Goal: Transaction & Acquisition: Obtain resource

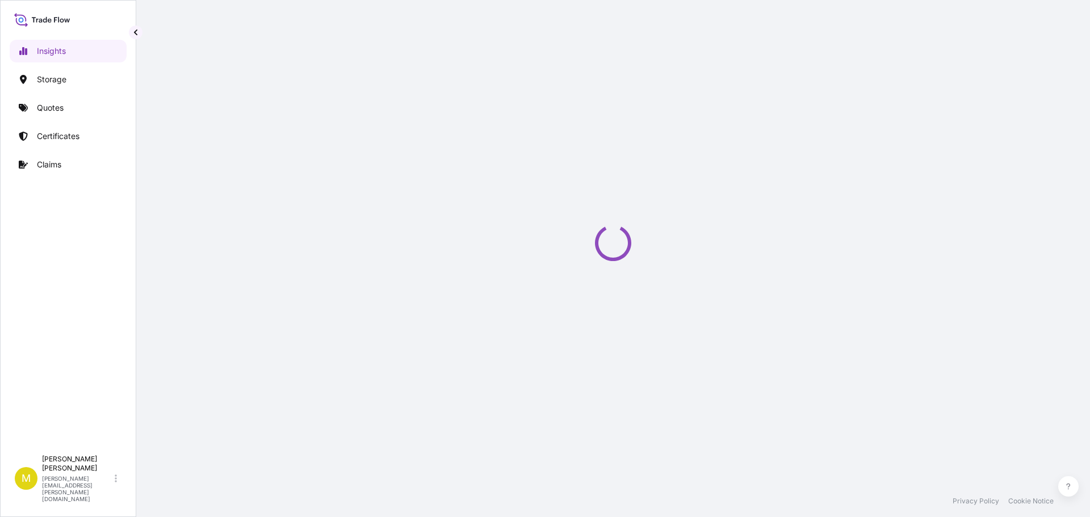
select select "2025"
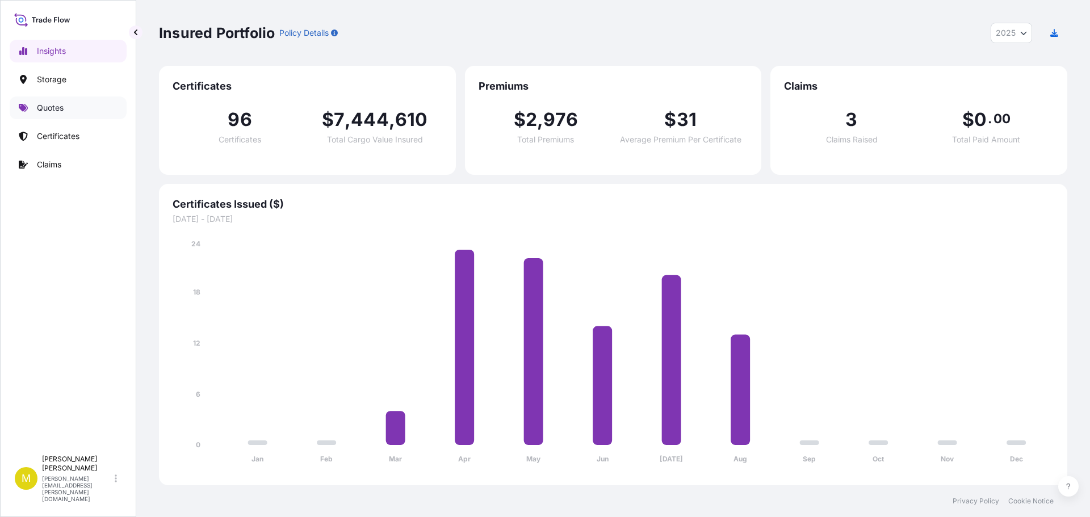
click at [49, 105] on p "Quotes" at bounding box center [50, 107] width 27 height 11
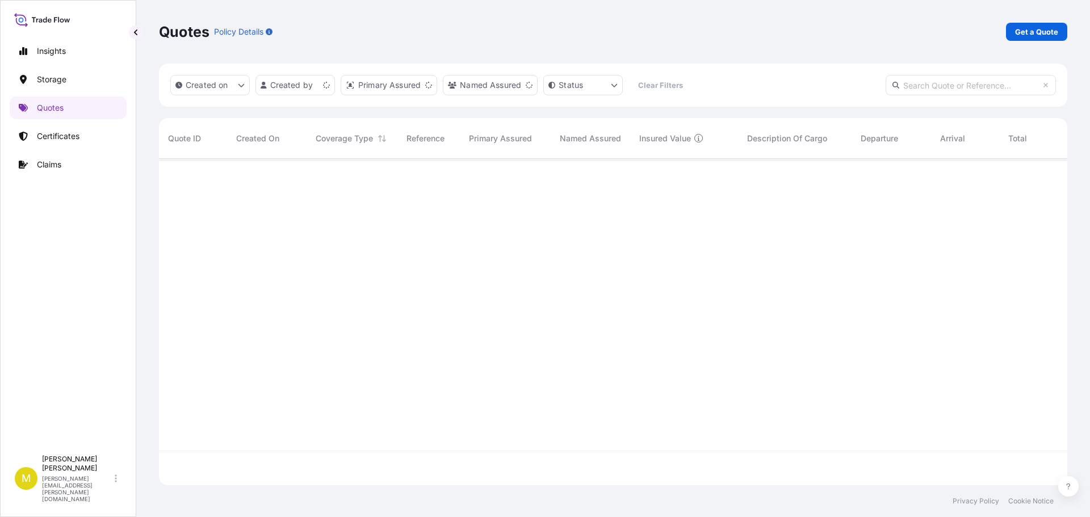
scroll to position [324, 900]
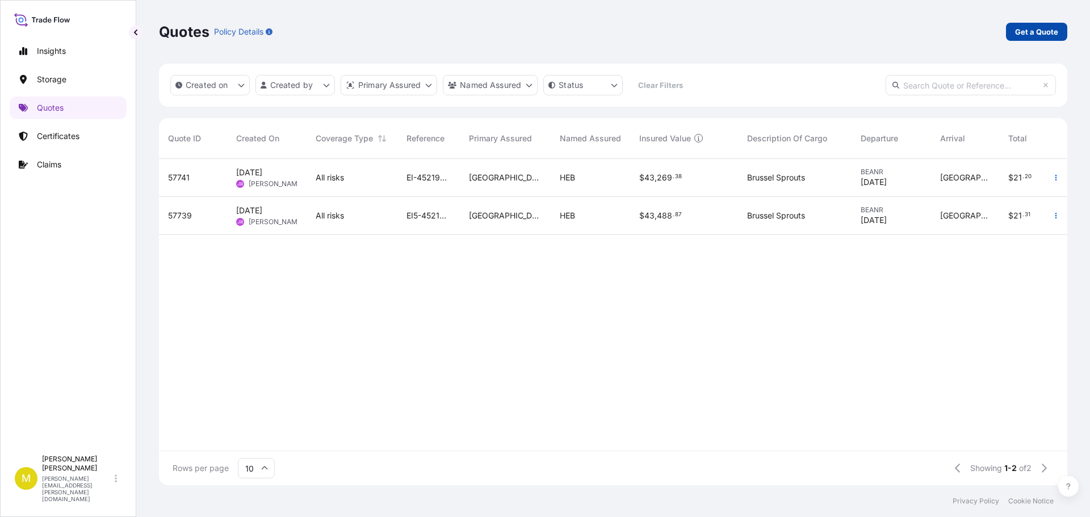
click at [1038, 35] on p "Get a Quote" at bounding box center [1036, 31] width 43 height 11
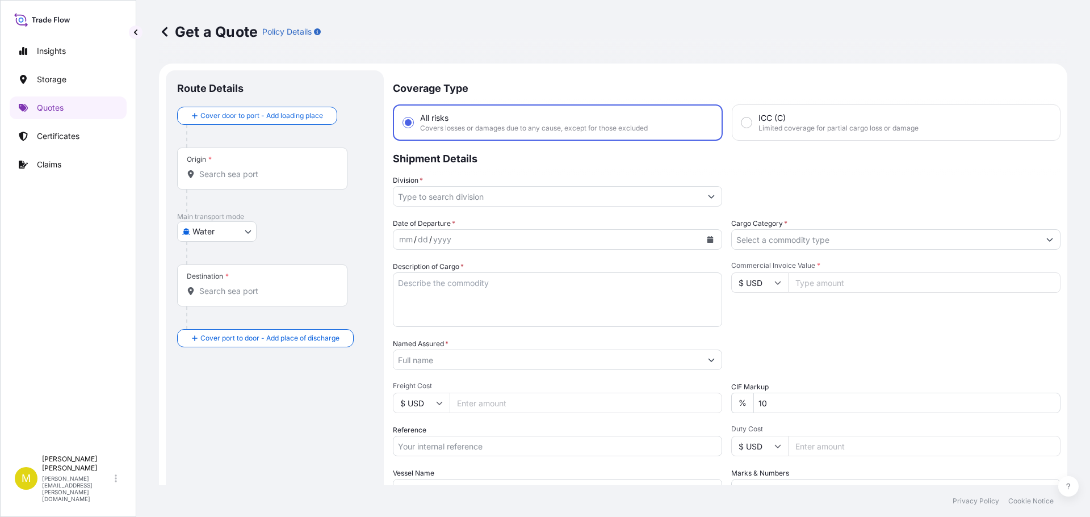
scroll to position [18, 0]
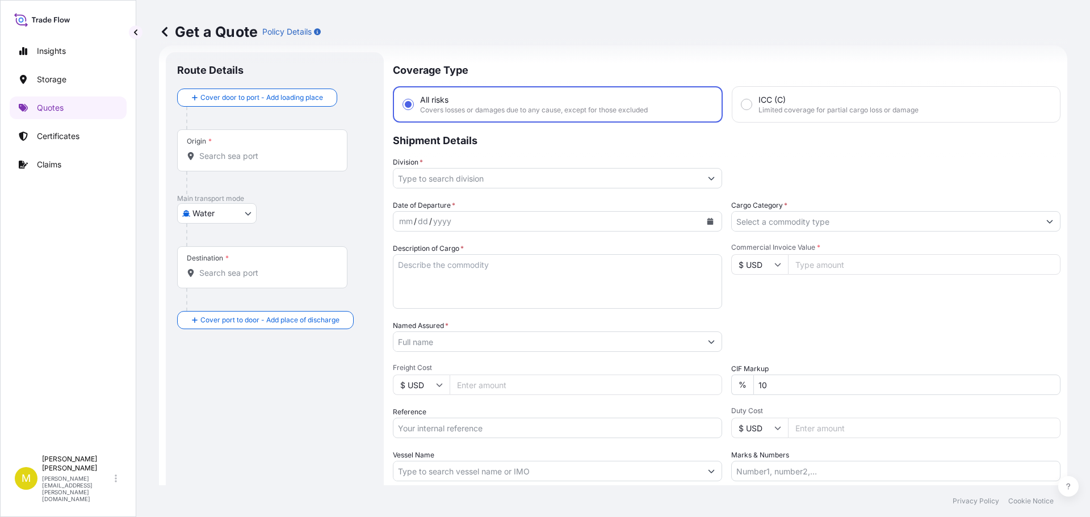
click at [210, 213] on body "Insights Storage Quotes Certificates Claims M [PERSON_NAME] [PERSON_NAME][EMAIL…" at bounding box center [545, 258] width 1090 height 517
click at [212, 281] on span "Inland" at bounding box center [210, 283] width 23 height 11
select select "Inland"
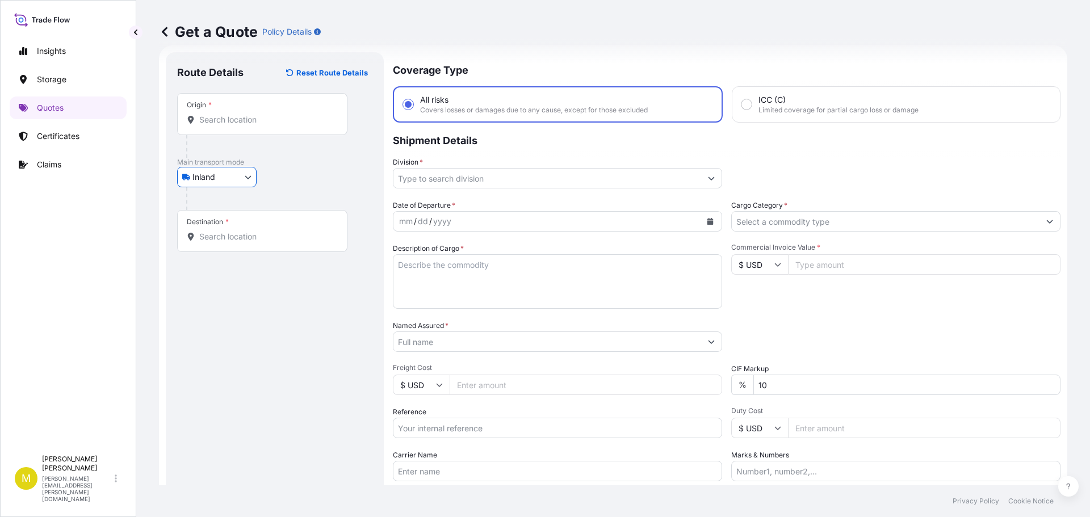
click at [217, 119] on input "Origin *" at bounding box center [266, 119] width 134 height 11
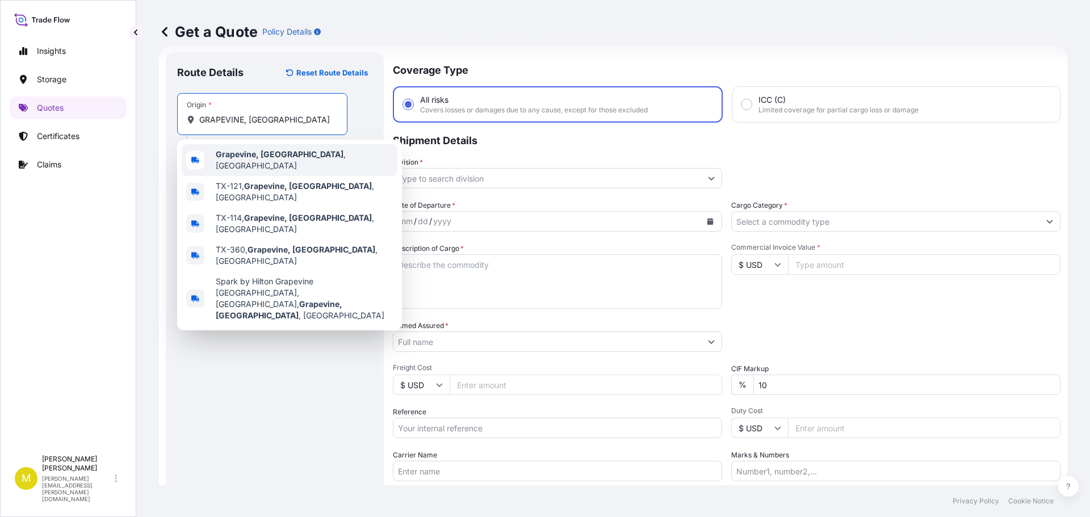
click at [236, 152] on span "Grapevine, [GEOGRAPHIC_DATA] , [GEOGRAPHIC_DATA]" at bounding box center [304, 160] width 177 height 23
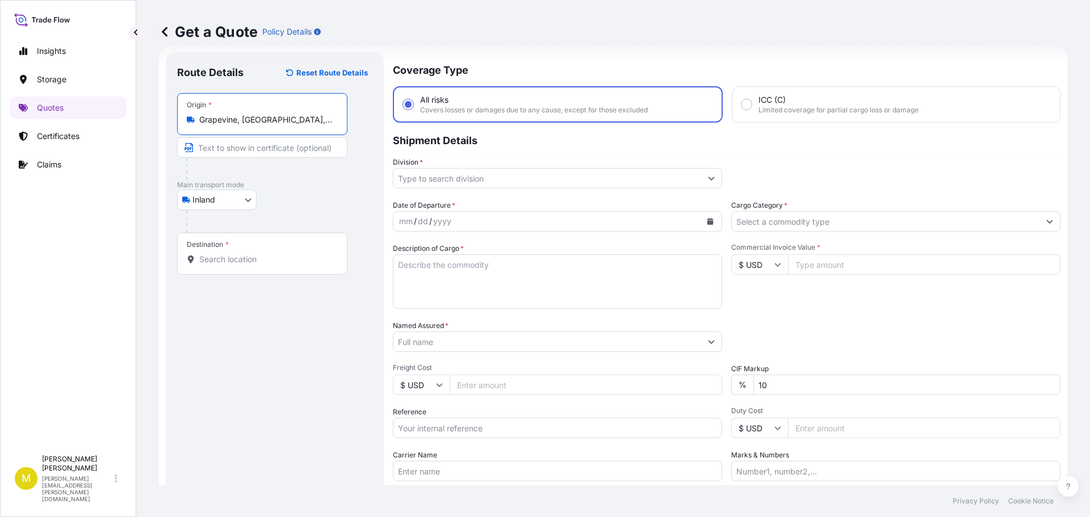
type input "Grapevine, [GEOGRAPHIC_DATA], [GEOGRAPHIC_DATA]"
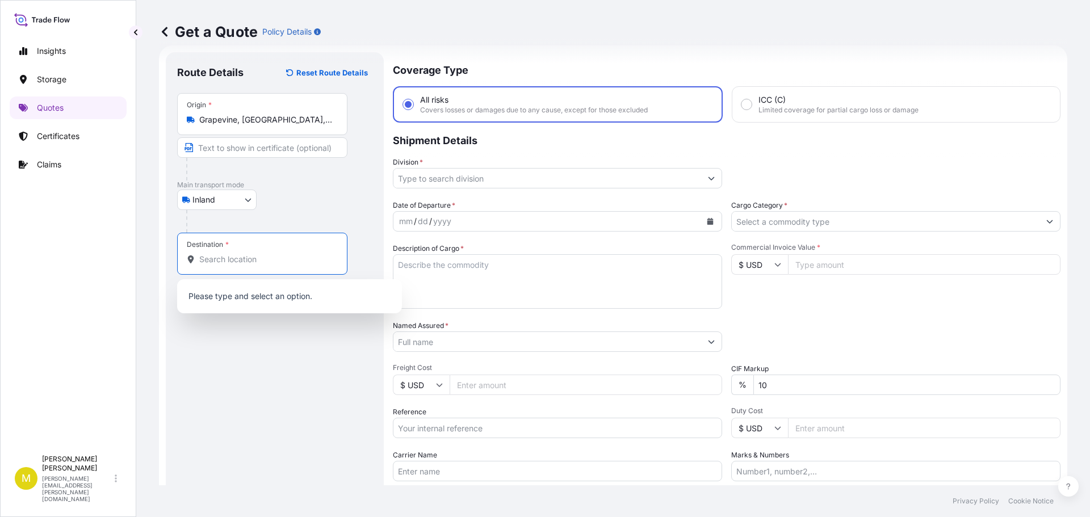
click at [248, 260] on input "Destination *" at bounding box center [266, 259] width 134 height 11
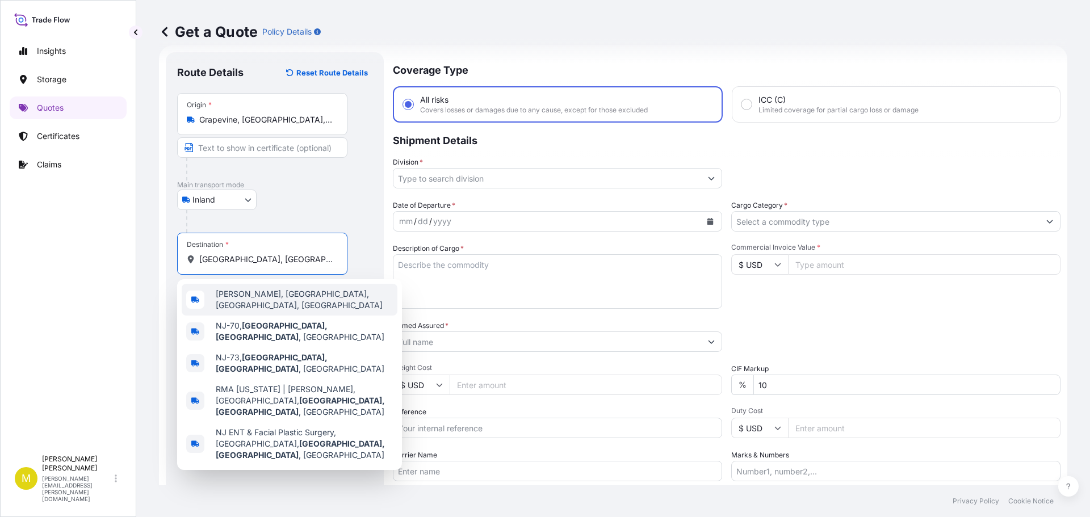
click at [227, 296] on span "[PERSON_NAME], [GEOGRAPHIC_DATA], [GEOGRAPHIC_DATA], [GEOGRAPHIC_DATA]" at bounding box center [304, 299] width 177 height 23
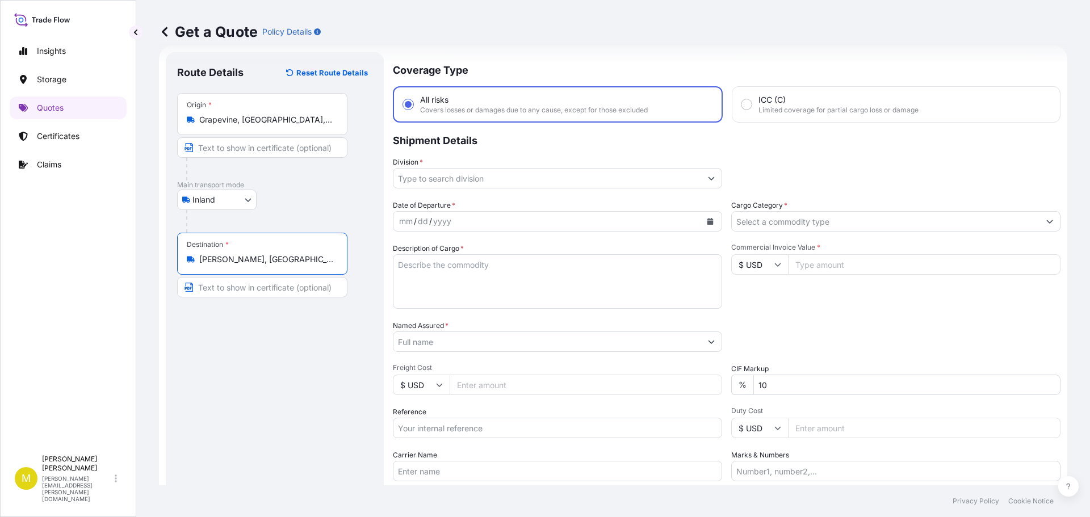
type input "[PERSON_NAME], [GEOGRAPHIC_DATA], [GEOGRAPHIC_DATA], [GEOGRAPHIC_DATA]"
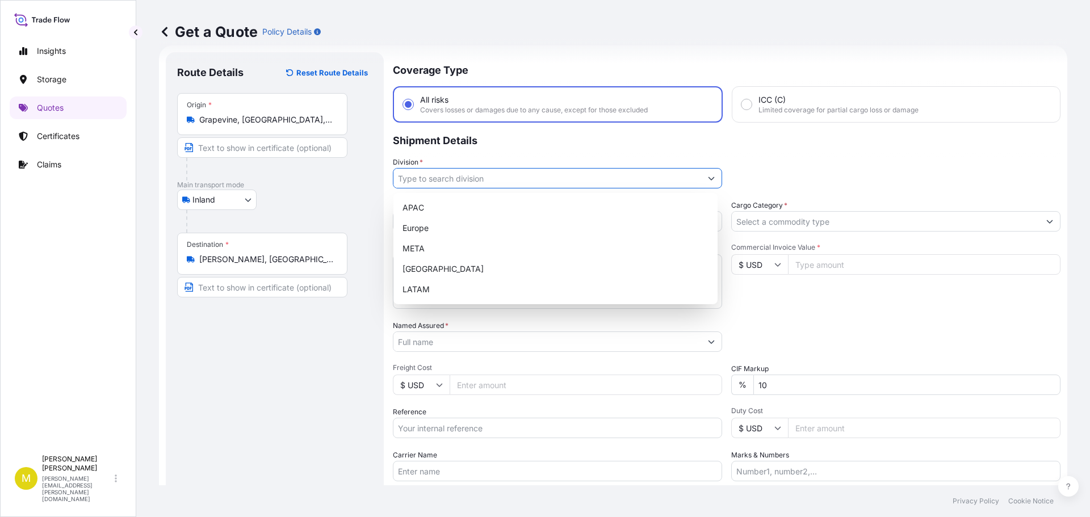
click at [612, 177] on input "Division *" at bounding box center [547, 178] width 308 height 20
click at [435, 270] on div "[GEOGRAPHIC_DATA]" at bounding box center [555, 269] width 315 height 20
click at [703, 219] on div "Europe" at bounding box center [555, 228] width 315 height 20
type input "Europe"
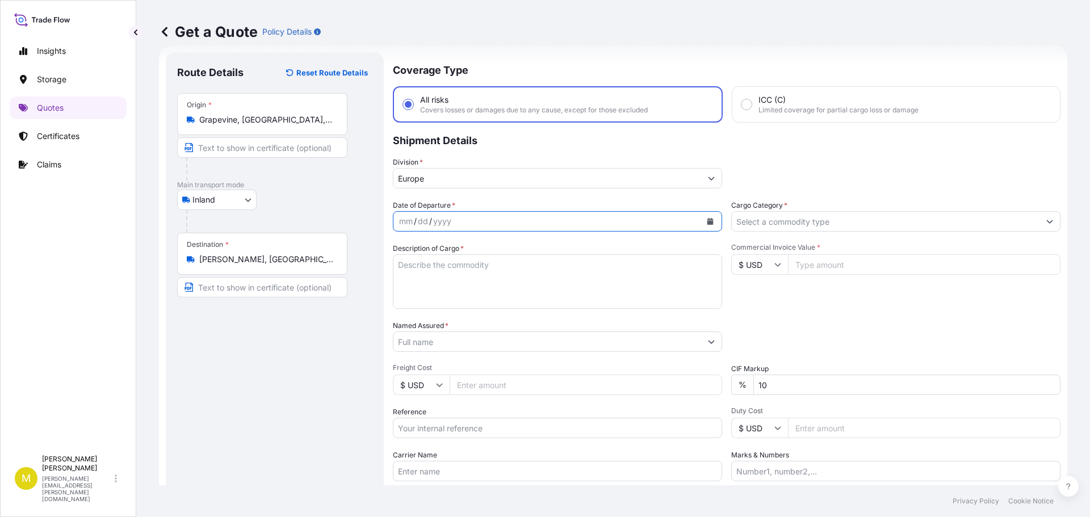
click at [708, 221] on icon "Calendar" at bounding box center [710, 221] width 6 height 7
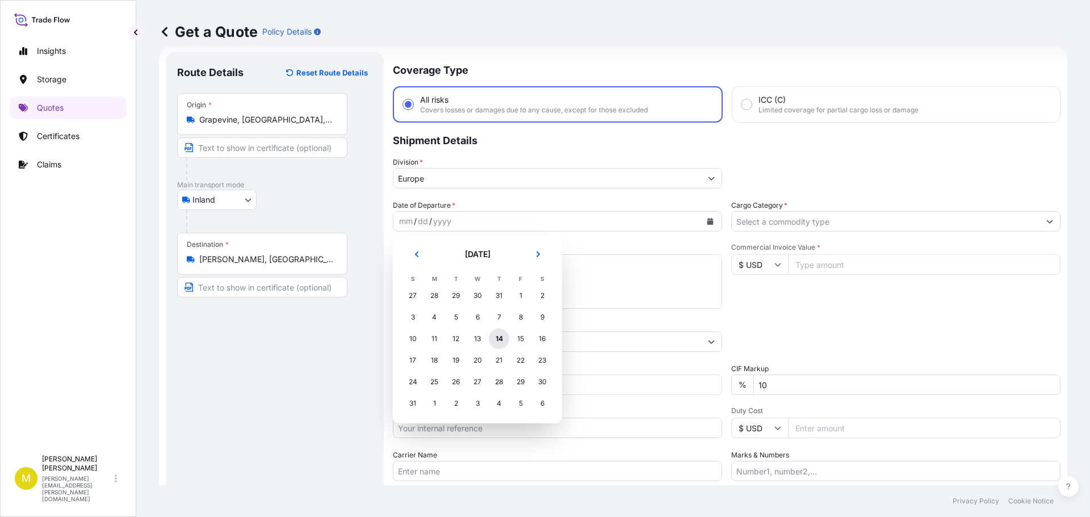
click at [504, 340] on div "14" at bounding box center [499, 339] width 20 height 20
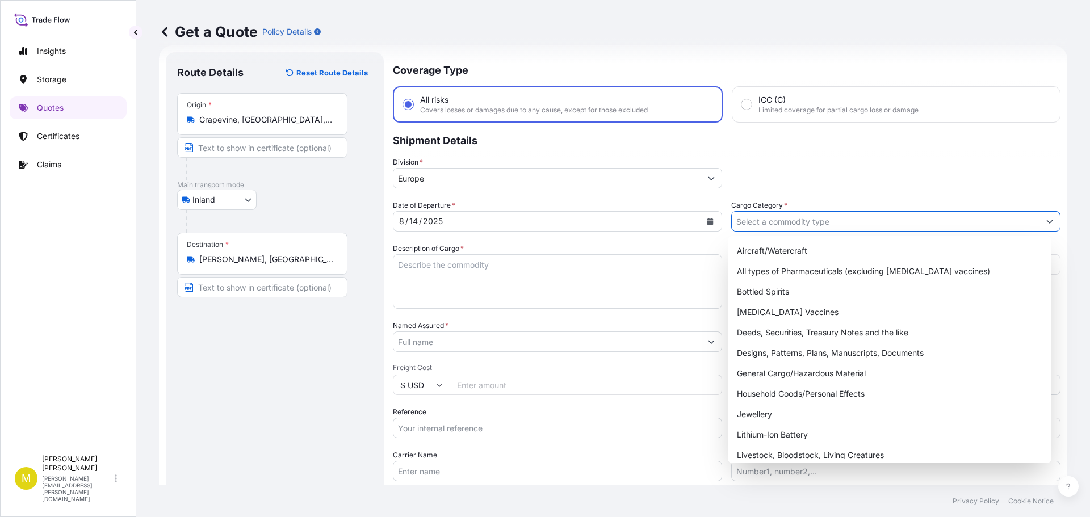
click at [875, 226] on input "Cargo Category *" at bounding box center [886, 221] width 308 height 20
click at [783, 374] on div "General Cargo/Hazardous Material" at bounding box center [889, 373] width 315 height 20
type input "General Cargo/Hazardous Material"
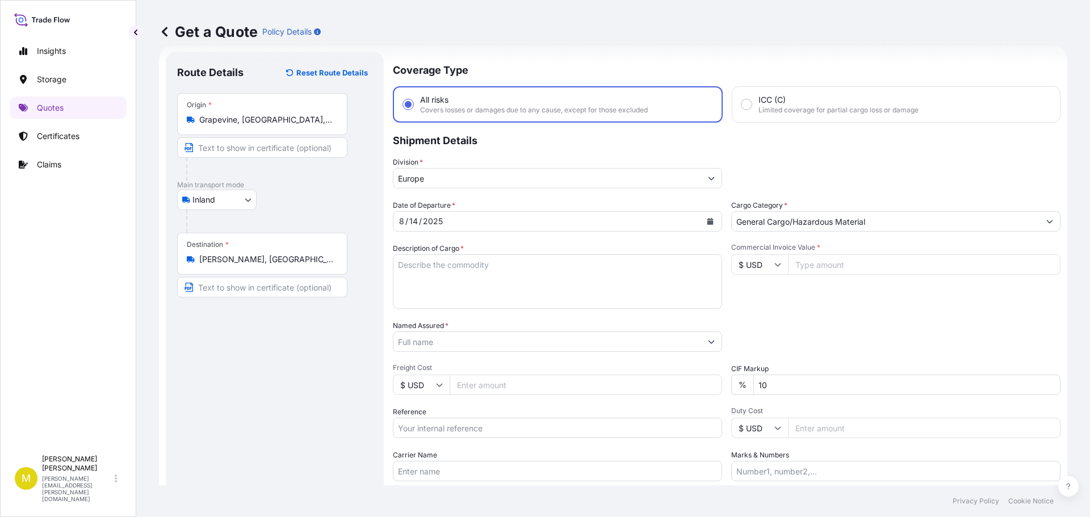
click at [799, 263] on input "Commercial Invoice Value *" at bounding box center [924, 264] width 273 height 20
type input "2500.00"
click at [468, 342] on input "Named Assured *" at bounding box center [547, 342] width 308 height 20
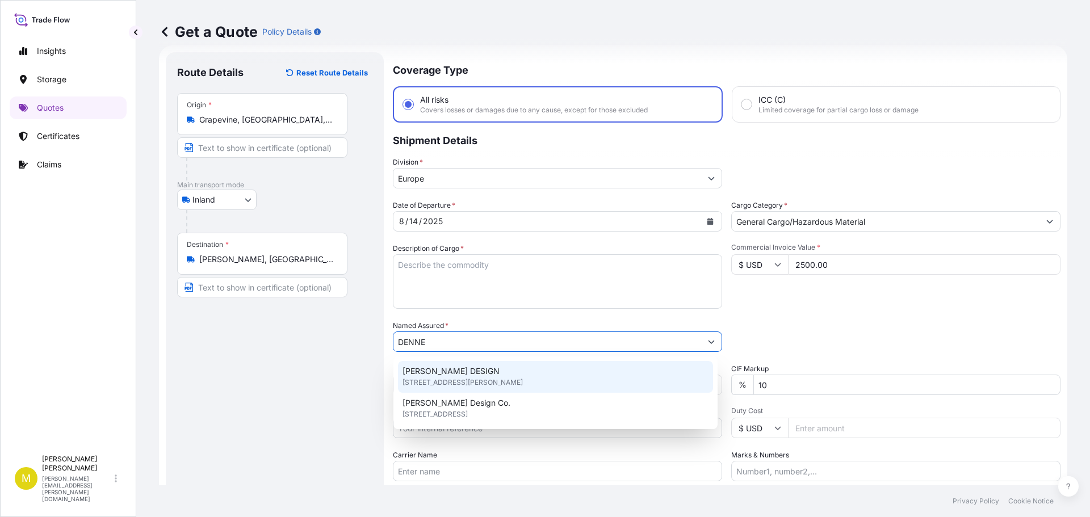
click at [473, 372] on span "[PERSON_NAME] DESIGN" at bounding box center [451, 371] width 97 height 11
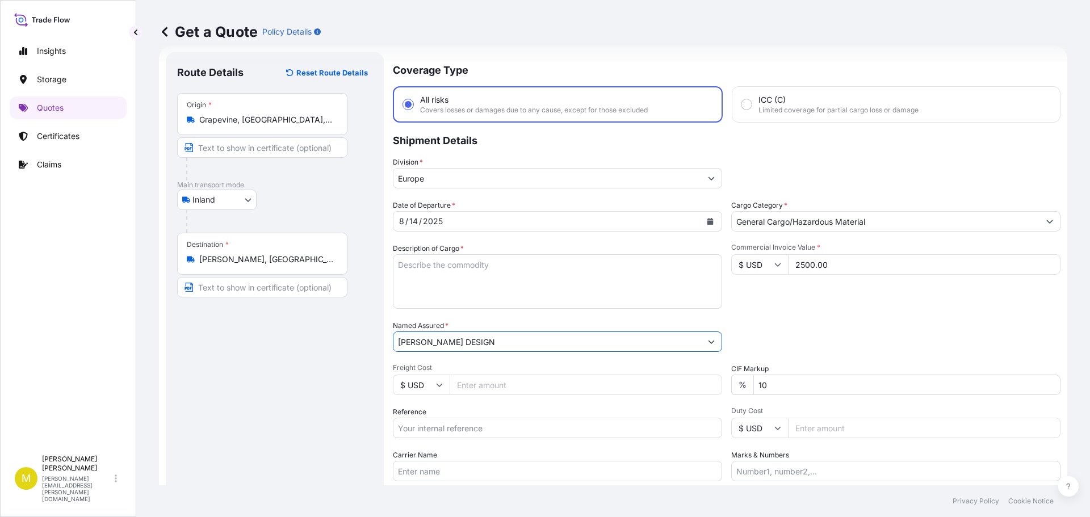
type input "[PERSON_NAME] DESIGN"
click at [470, 386] on input "Freight Cost" at bounding box center [586, 385] width 273 height 20
type input "394.31"
click at [454, 428] on input "Reference" at bounding box center [557, 428] width 329 height 20
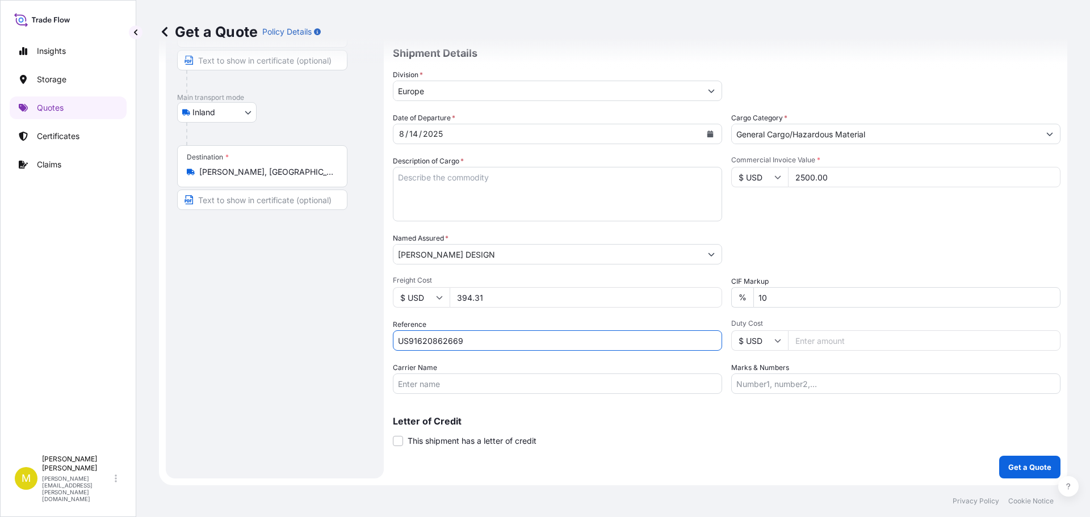
type input "US91620862669"
click at [501, 386] on input "Carrier Name" at bounding box center [557, 384] width 329 height 20
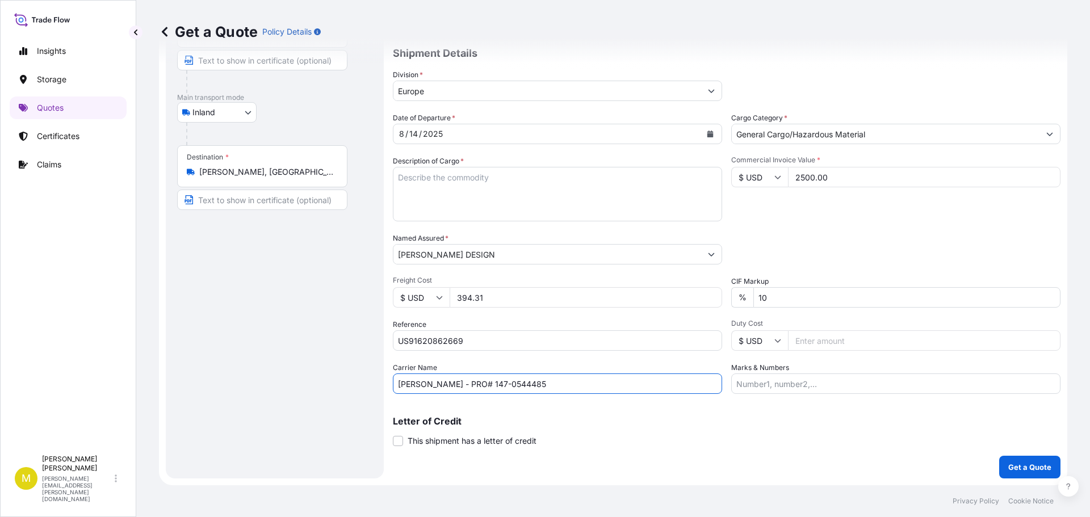
drag, startPoint x: 460, startPoint y: 385, endPoint x: 558, endPoint y: 383, distance: 97.7
click at [558, 383] on input "[PERSON_NAME] - PRO# 147-0544485" at bounding box center [557, 384] width 329 height 20
type input "[PERSON_NAME] - PRO# 184-8558058"
click at [407, 184] on textarea "Description of Cargo *" at bounding box center [557, 194] width 329 height 55
paste textarea "1 CRATE @ 100 LBS, 59 x 32 x 11, 5' WOODEN CROSS"
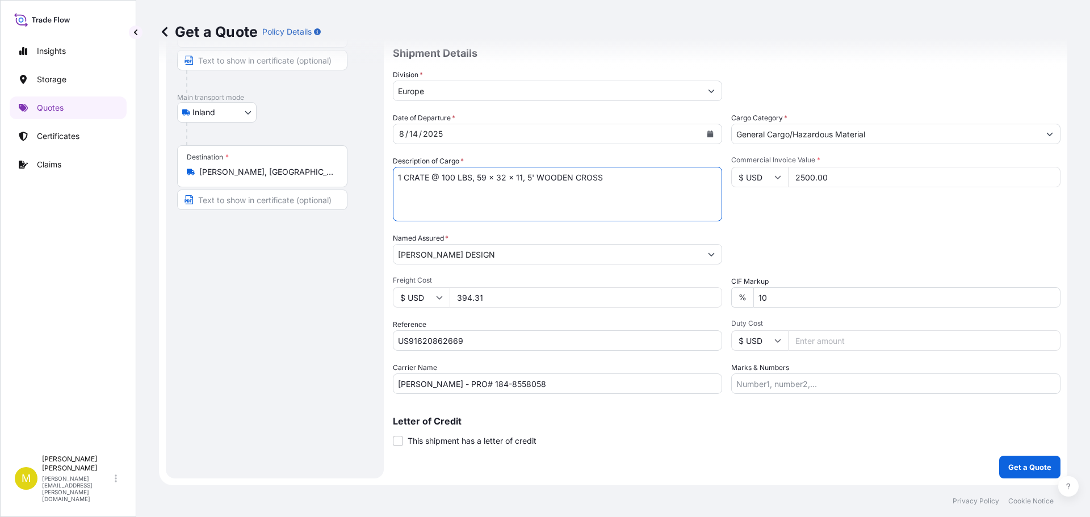
click at [450, 179] on textarea "1 CRATE @ 100 LBS, 59 x 32 x 11, 5' WOODEN CROSS" at bounding box center [557, 194] width 329 height 55
type textarea "1 CRATE @ 240 LBS, 95 x 54 x 13, 8' WOODEN CROSS"
click at [430, 86] on input "Europe" at bounding box center [547, 91] width 308 height 20
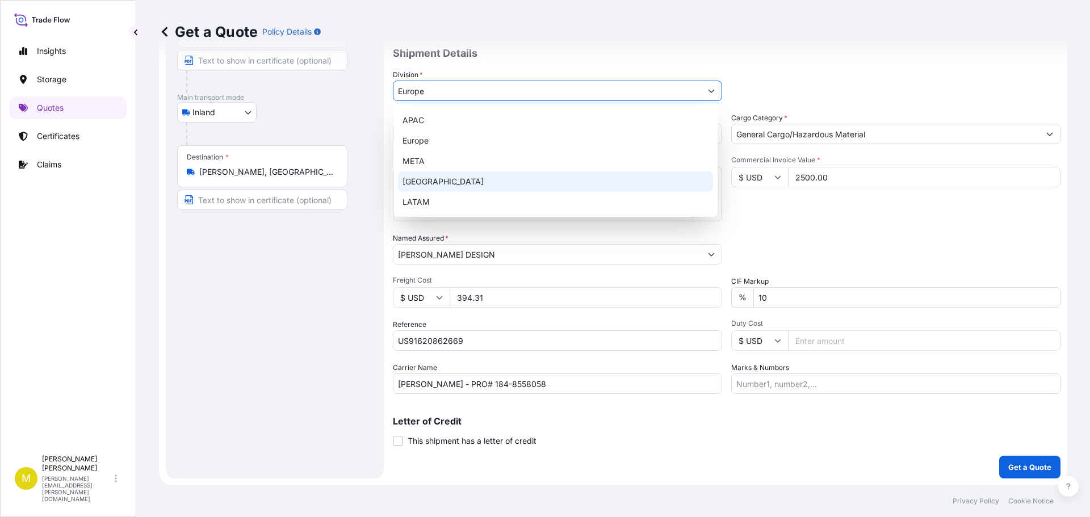
click at [440, 182] on div "[GEOGRAPHIC_DATA]" at bounding box center [555, 181] width 315 height 20
type input "[GEOGRAPHIC_DATA]"
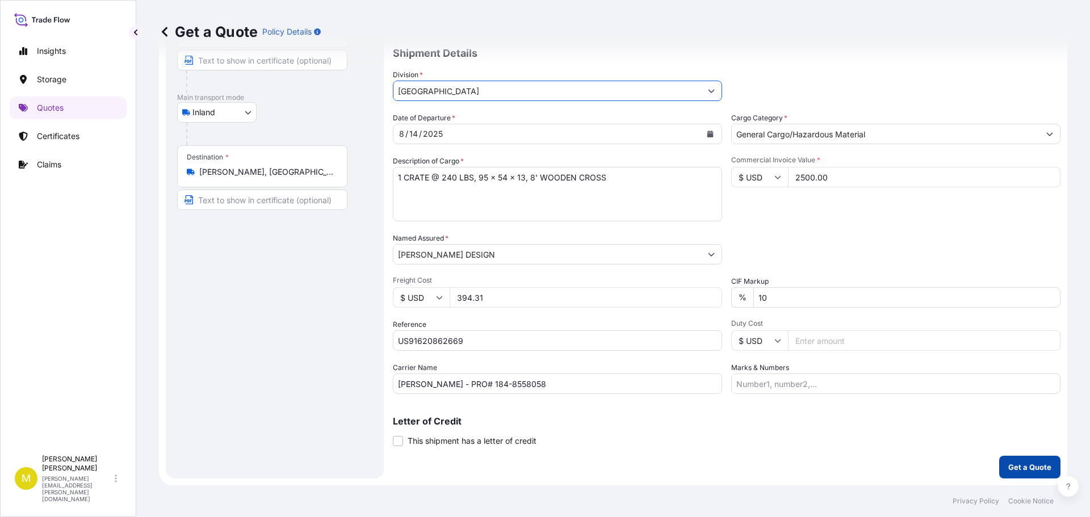
click at [1019, 471] on p "Get a Quote" at bounding box center [1029, 467] width 43 height 11
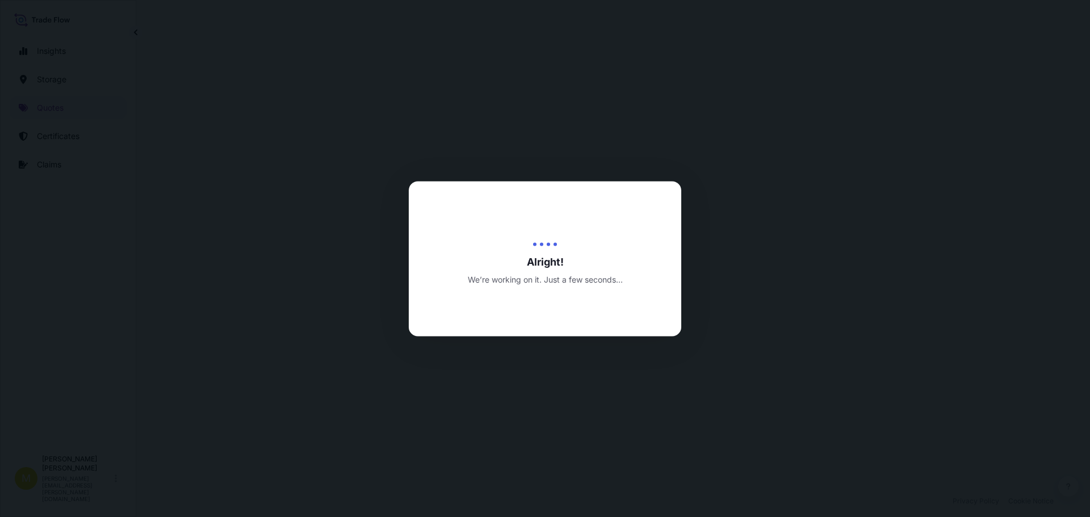
select select "Inland"
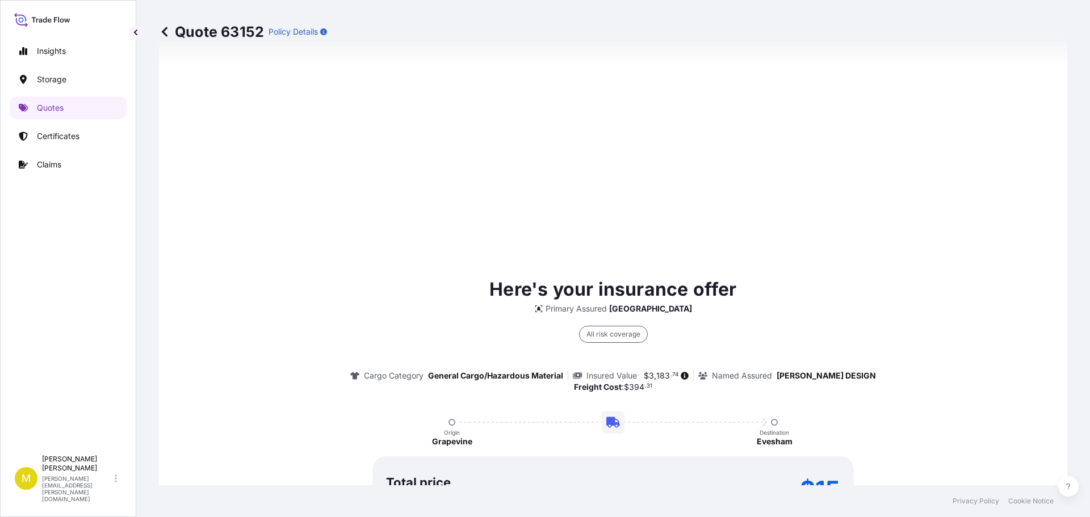
scroll to position [1635, 0]
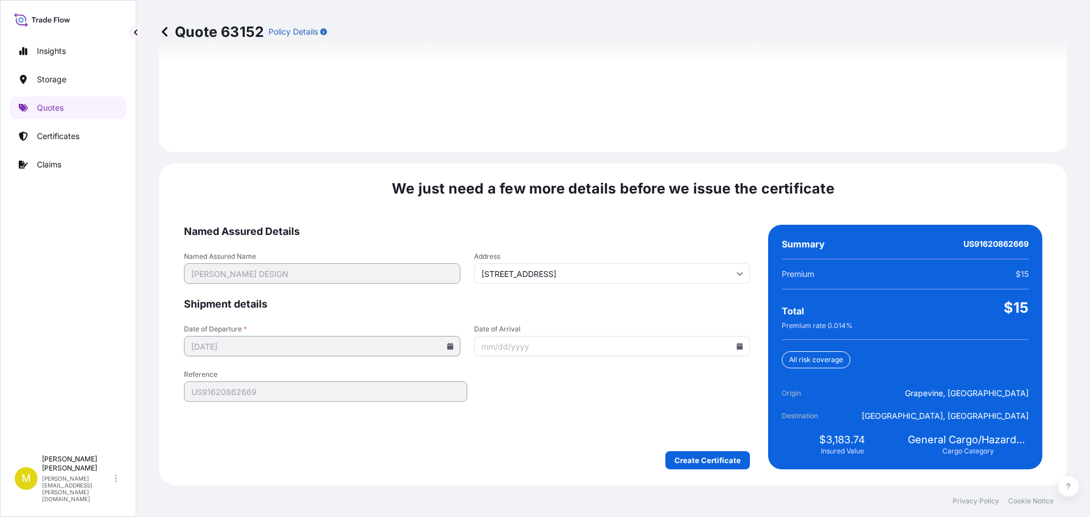
click at [737, 347] on icon at bounding box center [740, 346] width 6 height 7
click at [560, 267] on button "19" at bounding box center [551, 262] width 18 height 18
type input "[DATE]"
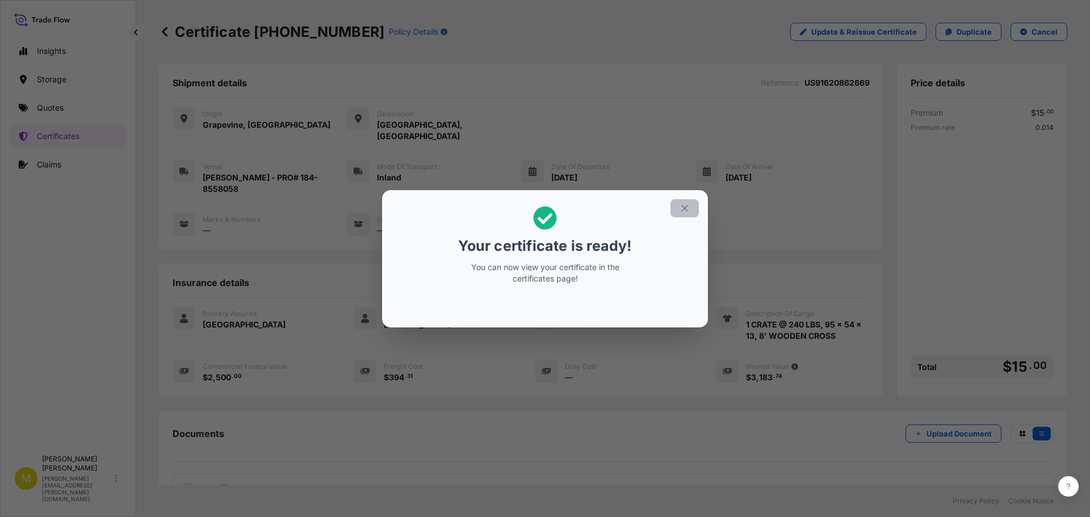
click at [685, 211] on icon "button" at bounding box center [685, 208] width 10 height 10
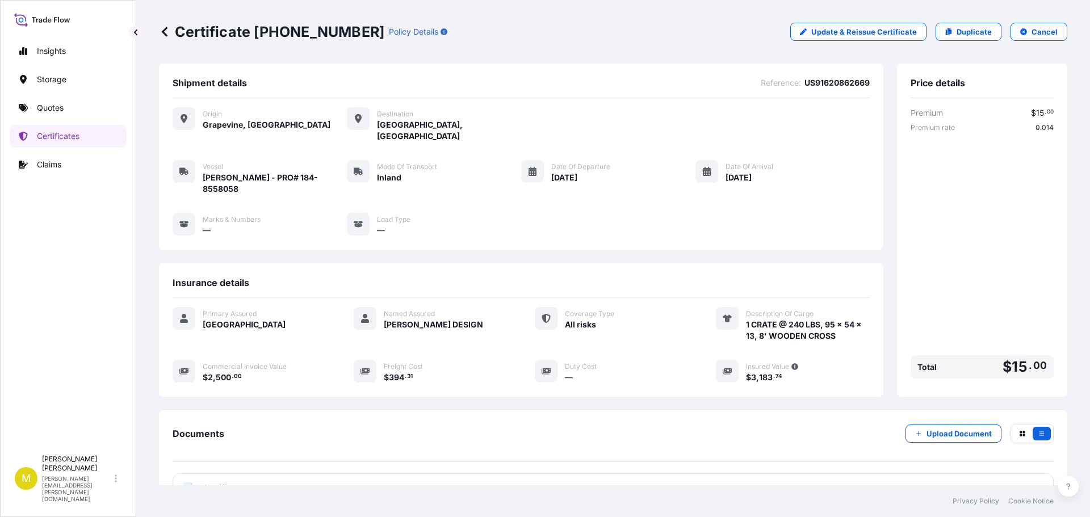
scroll to position [79, 0]
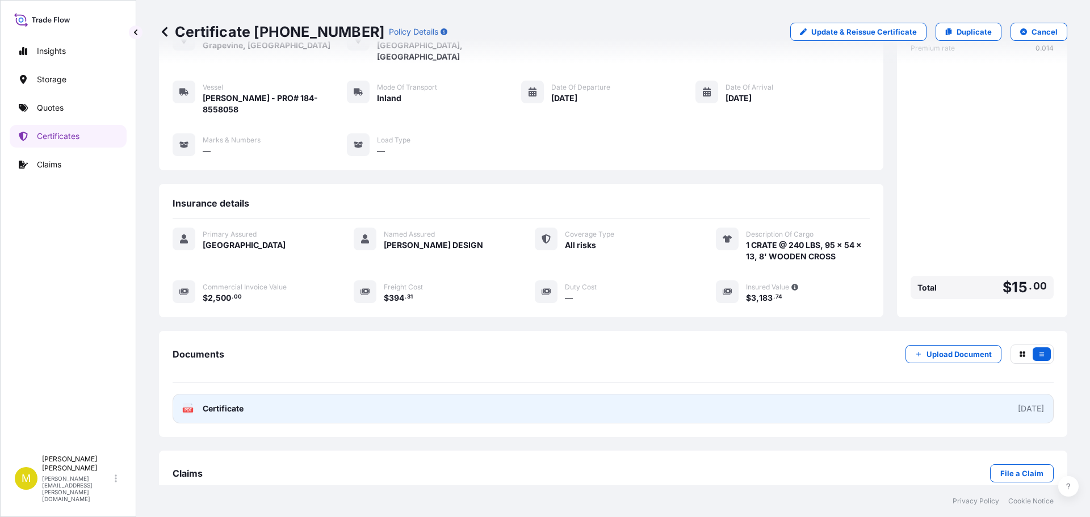
click at [233, 403] on span "Certificate" at bounding box center [223, 408] width 41 height 11
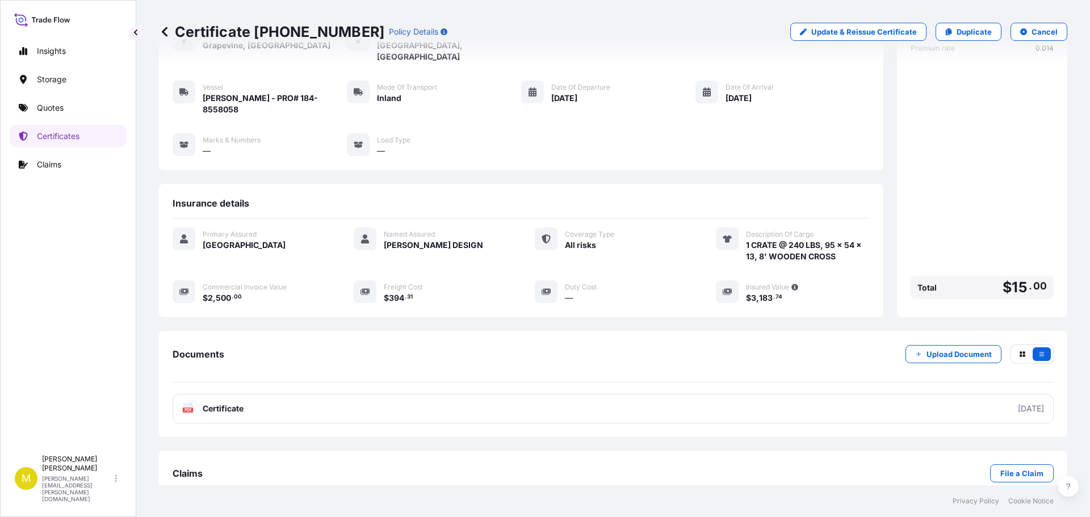
scroll to position [0, 0]
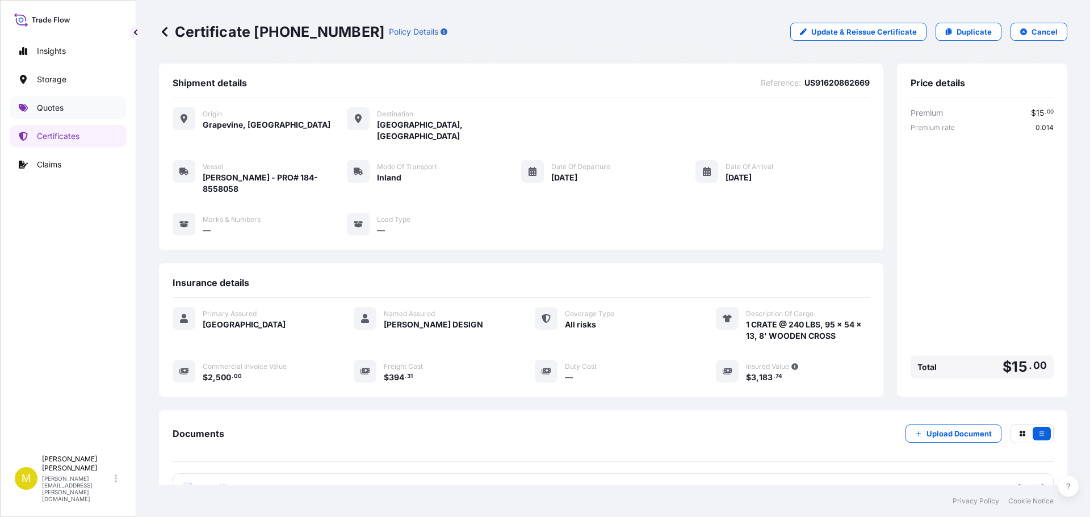
click at [52, 104] on p "Quotes" at bounding box center [50, 107] width 27 height 11
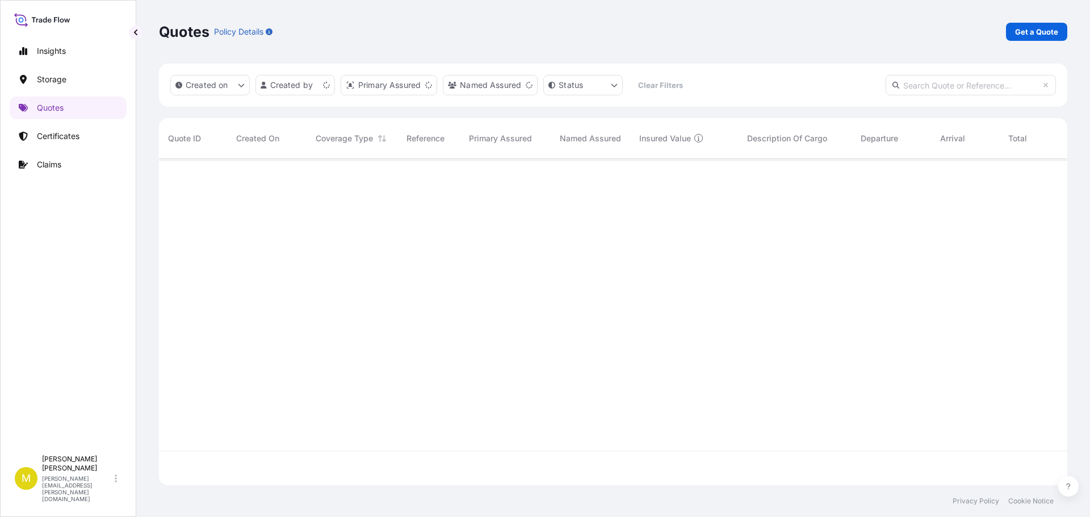
scroll to position [324, 900]
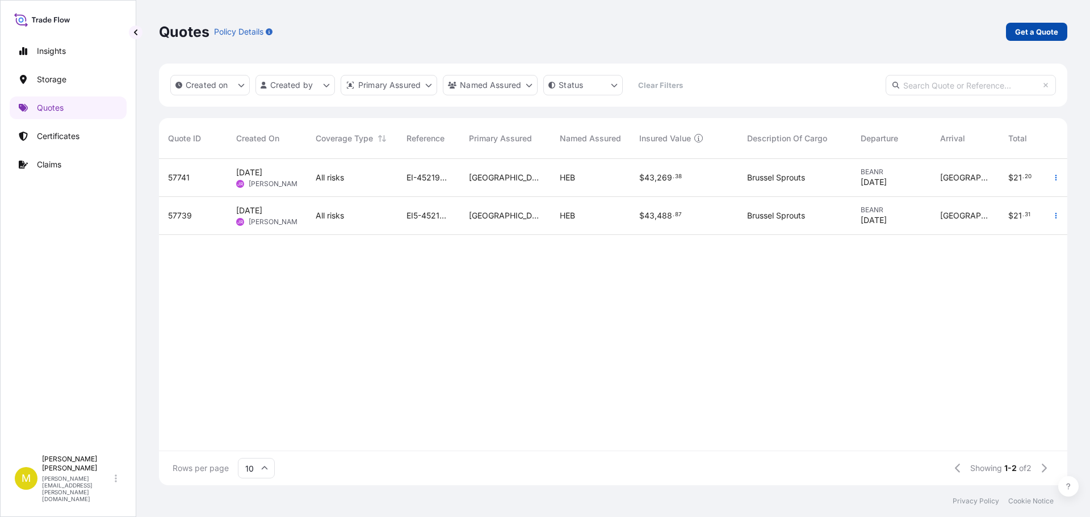
click at [1039, 35] on p "Get a Quote" at bounding box center [1036, 31] width 43 height 11
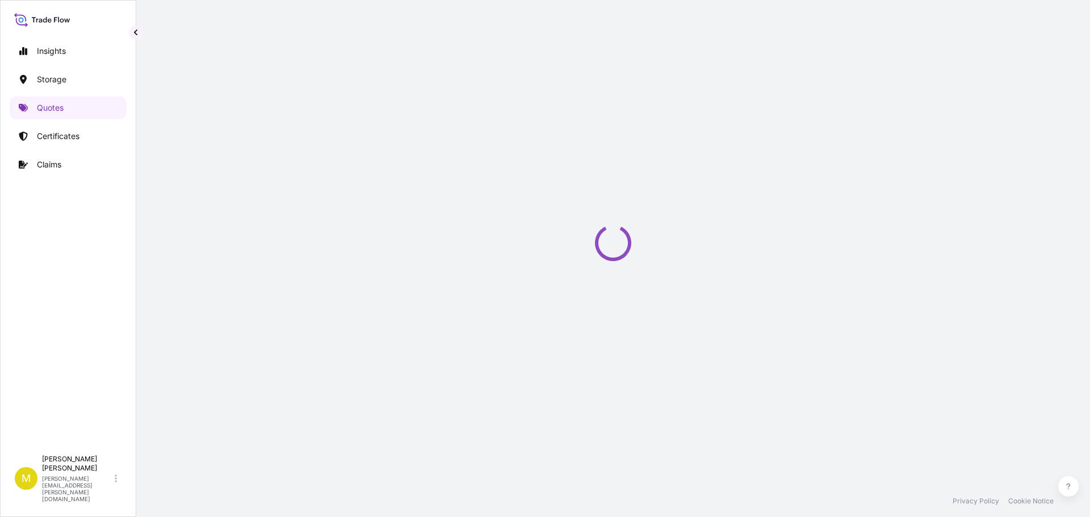
select select "Water"
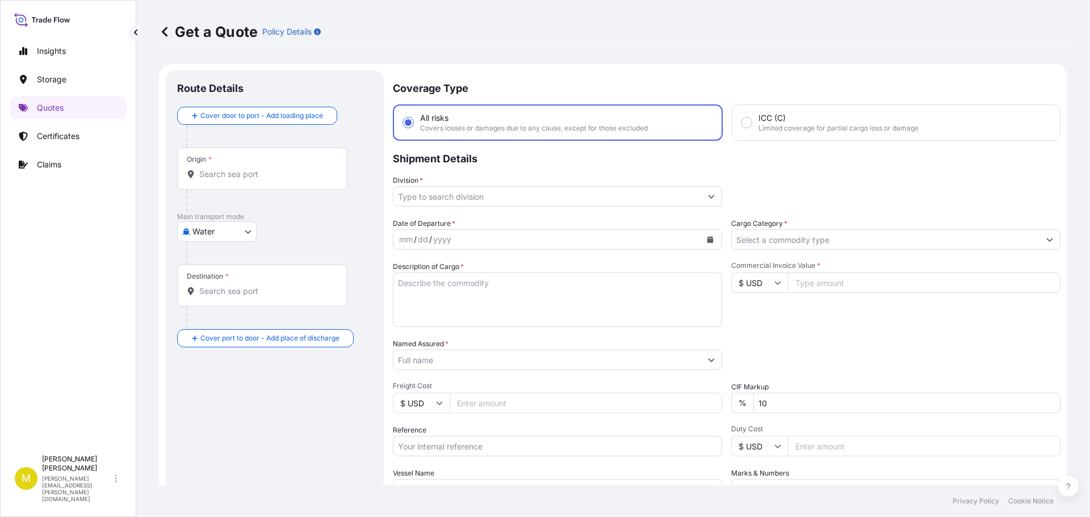
scroll to position [18, 0]
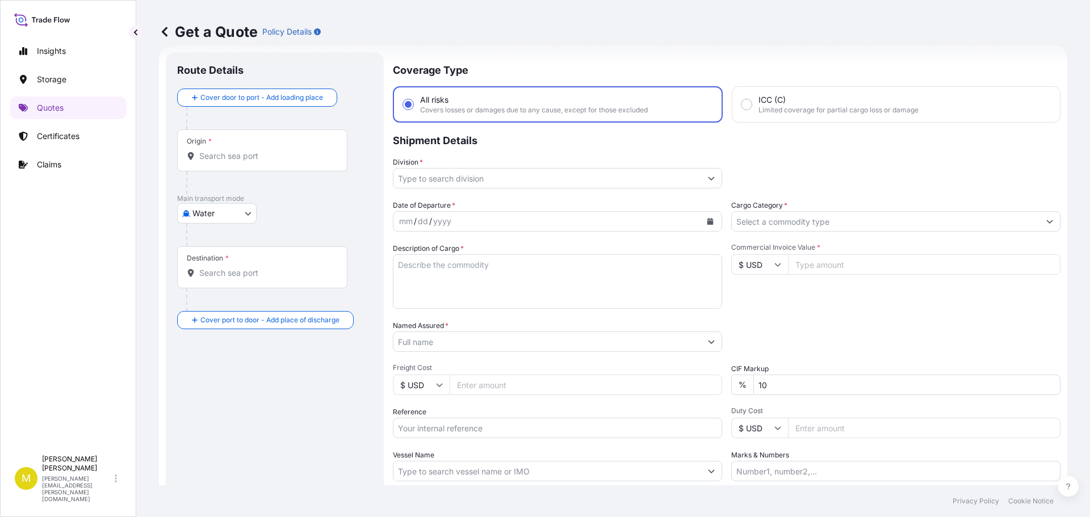
click at [224, 159] on input "Origin *" at bounding box center [266, 155] width 134 height 11
click at [239, 215] on body "0 options available. Insights Storage Quotes Certificates Claims M [PERSON_NAME…" at bounding box center [545, 258] width 1090 height 517
click at [213, 287] on span "Inland" at bounding box center [210, 283] width 23 height 11
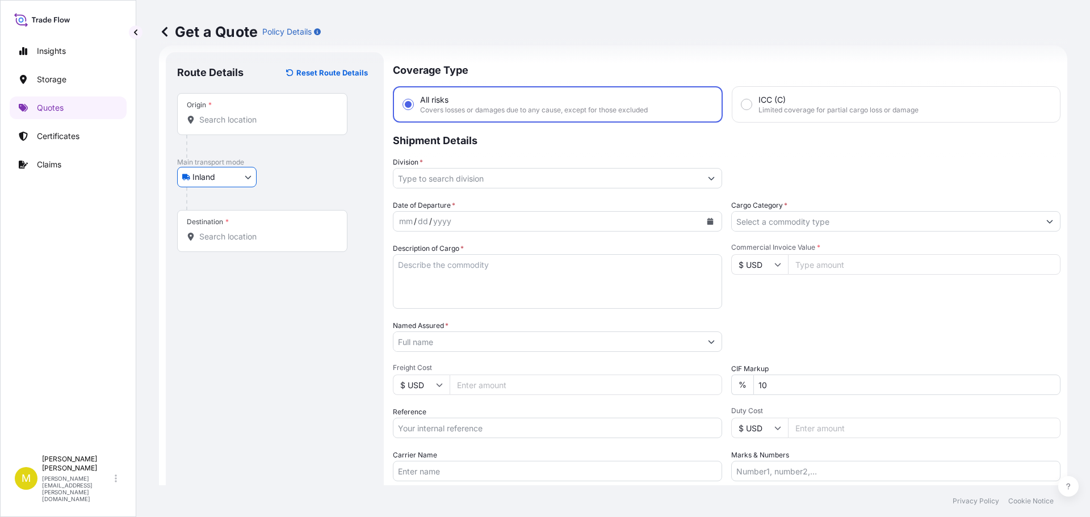
click at [220, 122] on input "Origin *" at bounding box center [266, 119] width 134 height 11
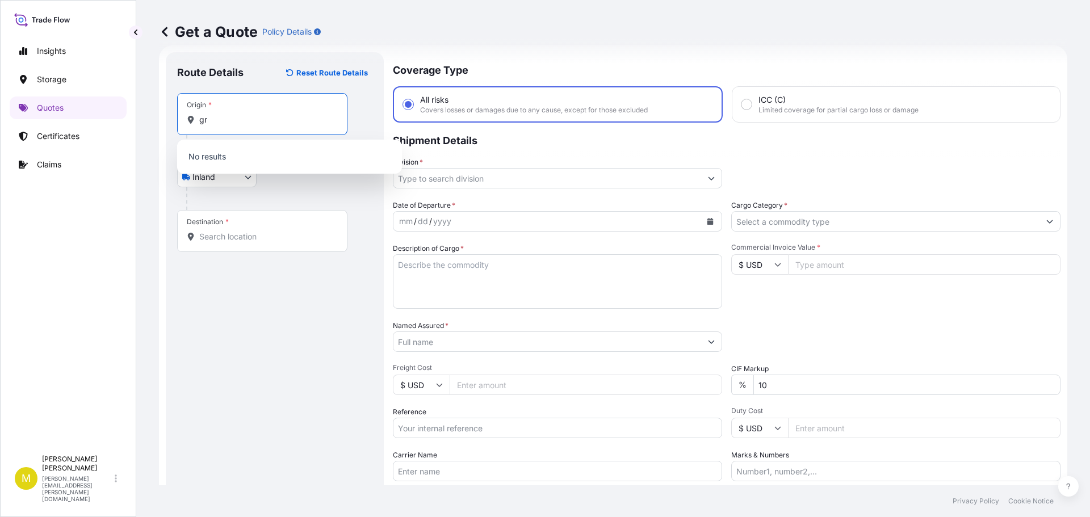
type input "g"
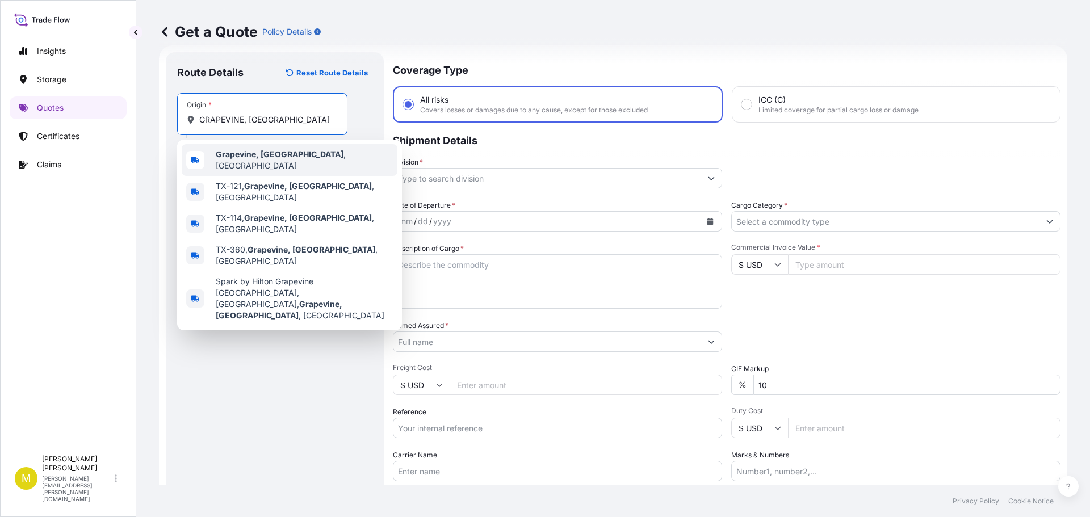
click at [234, 157] on b "Grapevine, [GEOGRAPHIC_DATA]" at bounding box center [280, 154] width 128 height 10
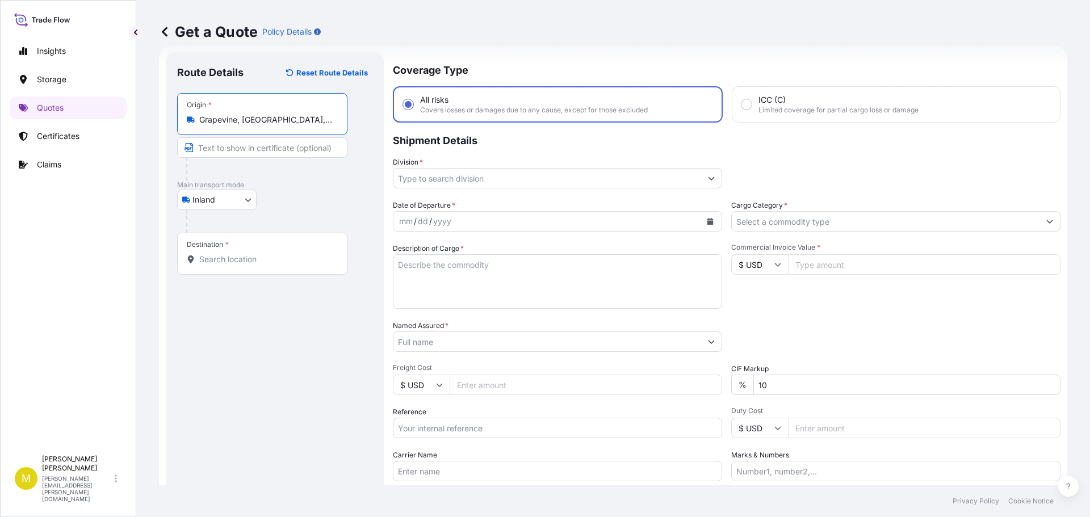
type input "Grapevine, [GEOGRAPHIC_DATA], [GEOGRAPHIC_DATA]"
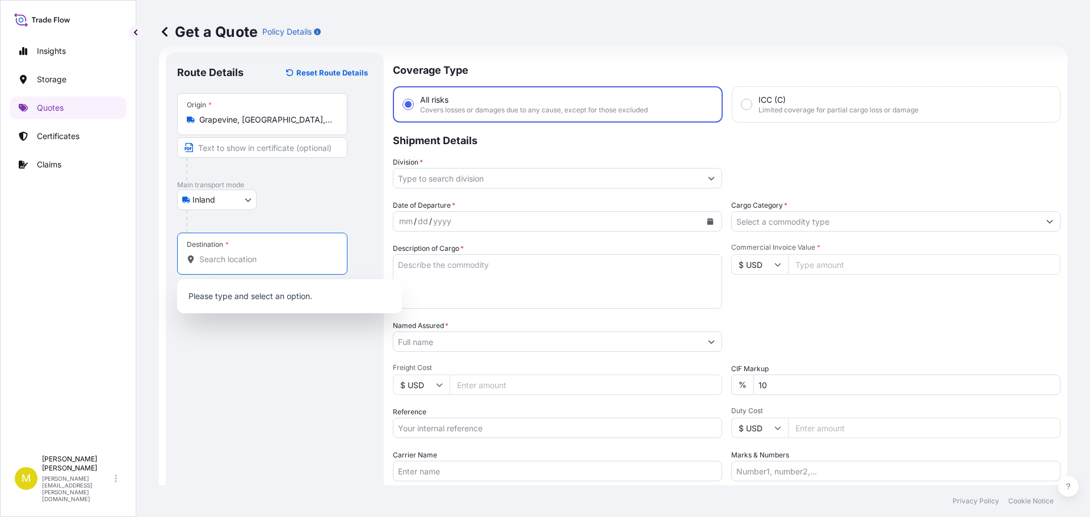
click at [214, 260] on input "Destination *" at bounding box center [266, 259] width 134 height 11
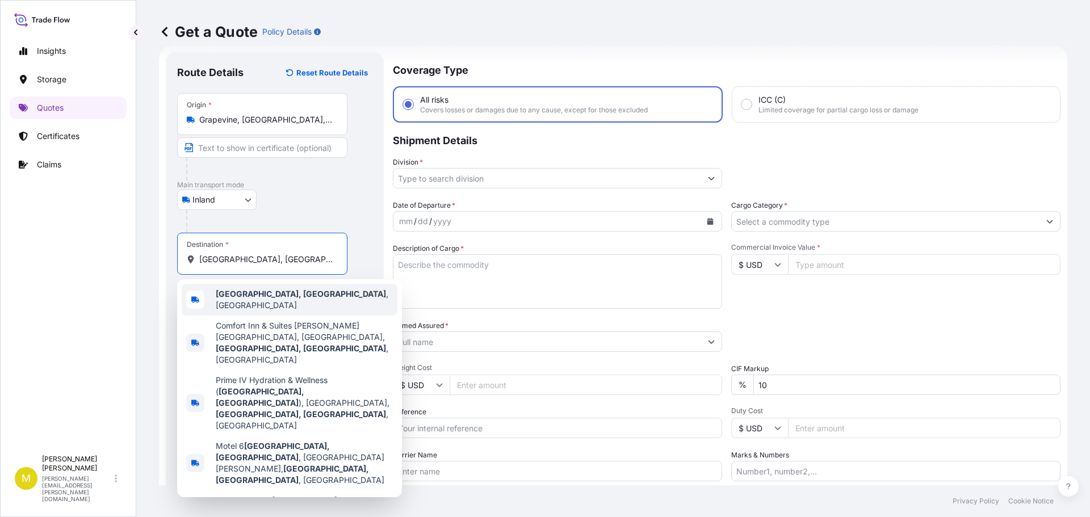
click at [266, 298] on b "[GEOGRAPHIC_DATA], [GEOGRAPHIC_DATA]" at bounding box center [301, 294] width 170 height 10
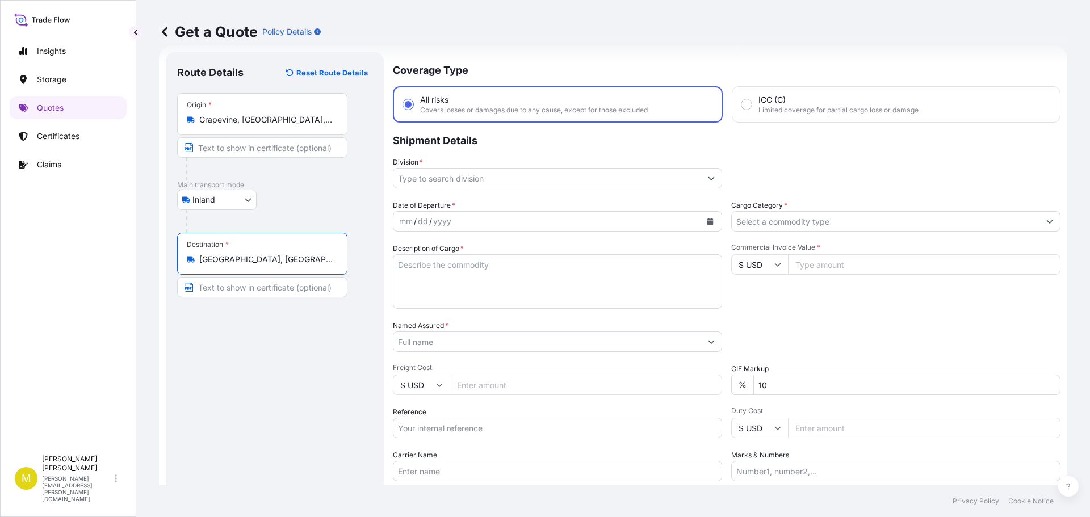
type input "[GEOGRAPHIC_DATA], [GEOGRAPHIC_DATA], [GEOGRAPHIC_DATA]"
click at [550, 179] on input "Division *" at bounding box center [547, 178] width 308 height 20
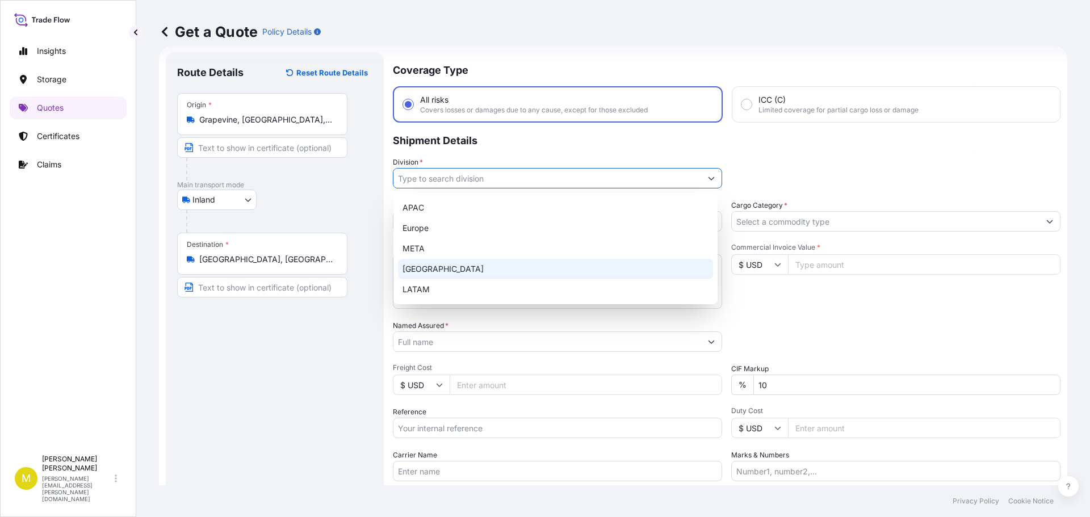
click at [438, 266] on div "[GEOGRAPHIC_DATA]" at bounding box center [555, 269] width 315 height 20
type input "[GEOGRAPHIC_DATA]"
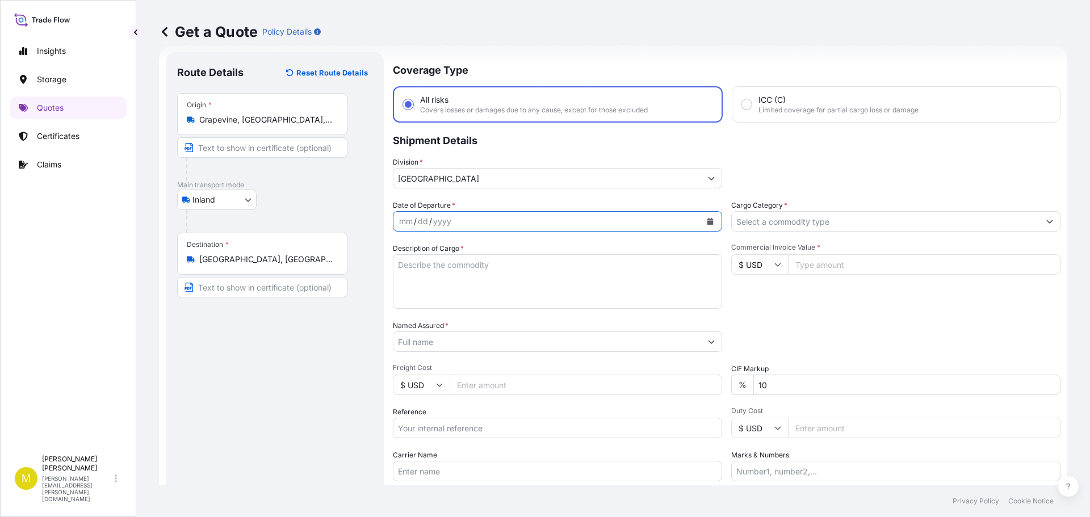
click at [707, 220] on icon "Calendar" at bounding box center [710, 221] width 7 height 7
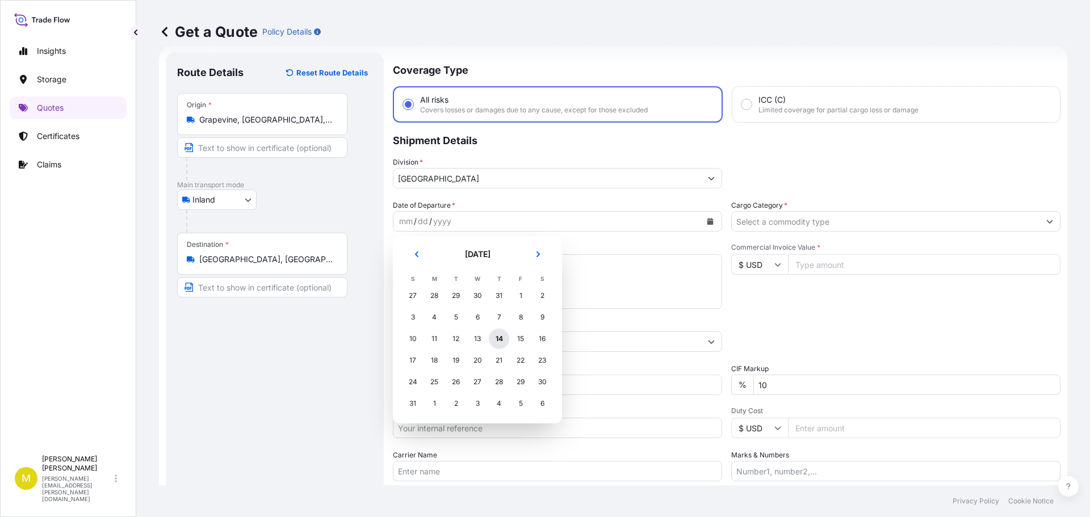
click at [496, 338] on div "14" at bounding box center [499, 339] width 20 height 20
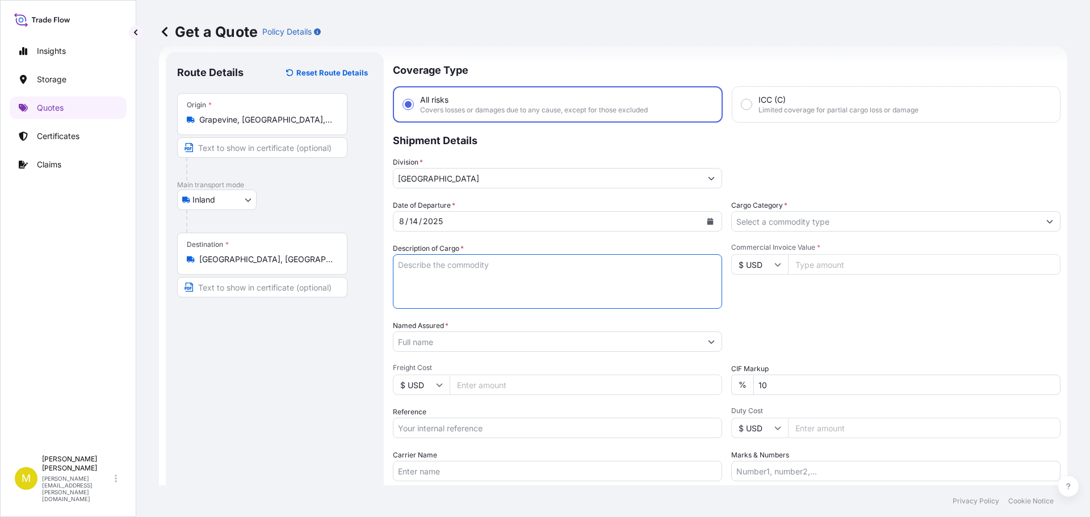
click at [489, 272] on textarea "Description of Cargo *" at bounding box center [557, 281] width 329 height 55
click at [487, 263] on textarea "Description of Cargo *" at bounding box center [557, 281] width 329 height 55
click at [496, 285] on textarea "Description of Cargo *" at bounding box center [557, 281] width 329 height 55
paste textarea "1 CRATE @ 240 LBS, 95 x 54 x 13, 8' WOODEN CROSS"
type textarea "1 CRATE @ 240 LBS, 95 x 54 x 13, 8' WOODEN CROSS"
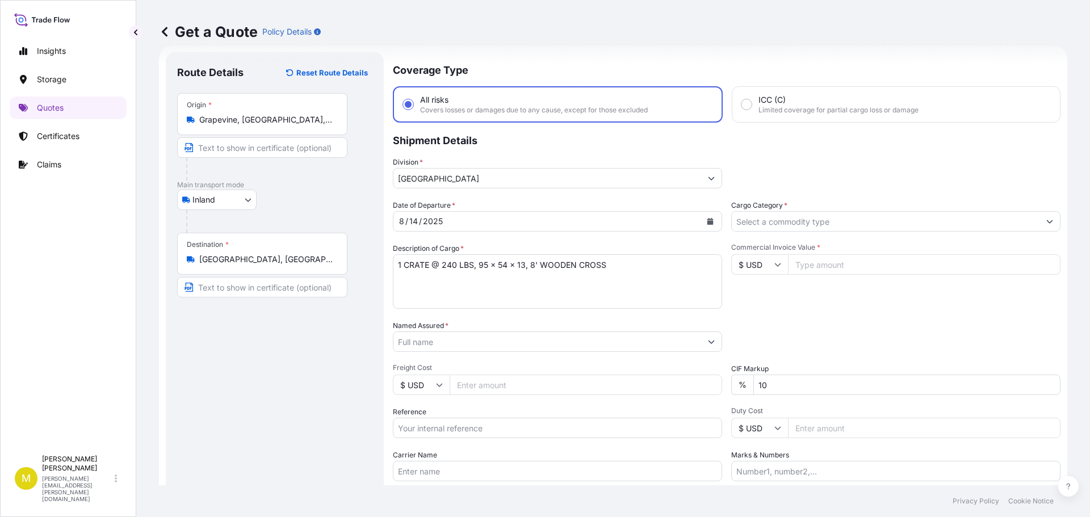
click at [442, 346] on input "Named Assured *" at bounding box center [547, 342] width 308 height 20
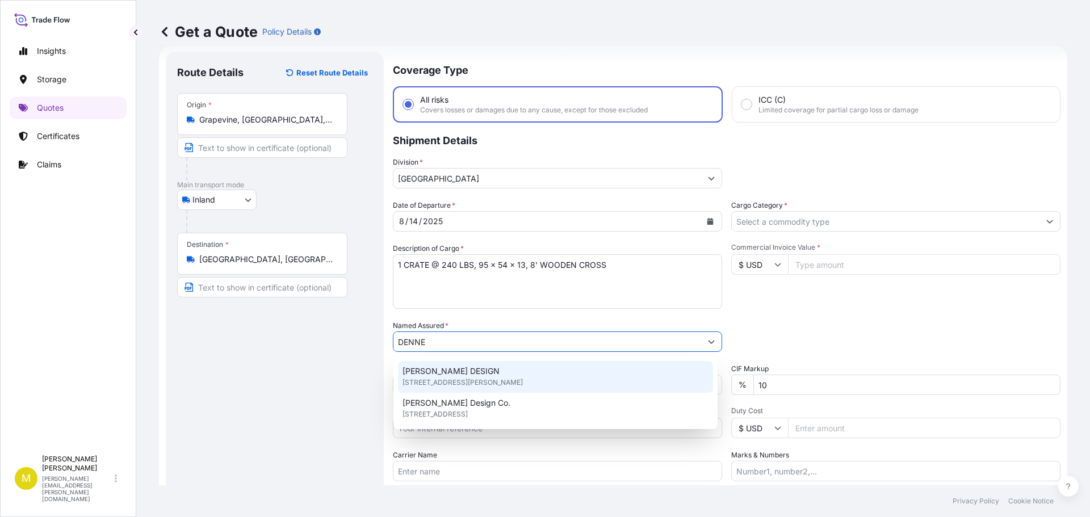
click at [455, 373] on span "[PERSON_NAME] DESIGN" at bounding box center [451, 371] width 97 height 11
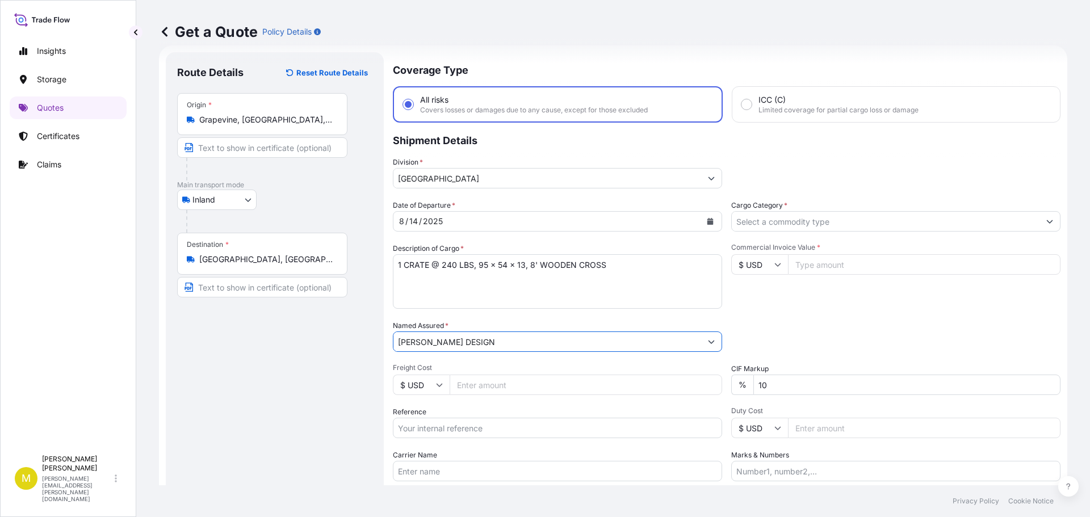
type input "[PERSON_NAME] DESIGN"
click at [498, 387] on input "Freight Cost" at bounding box center [586, 385] width 273 height 20
type input "385.22"
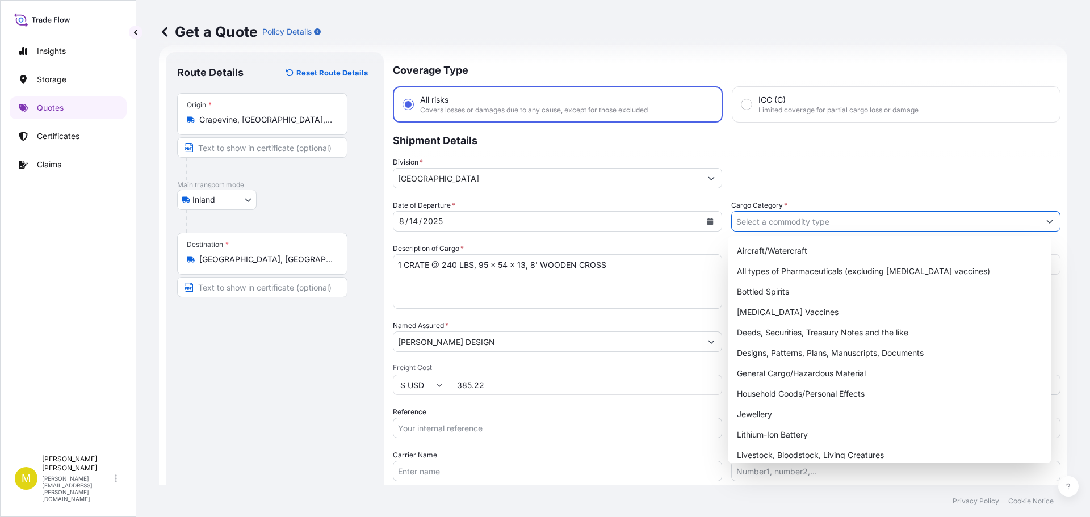
click at [801, 220] on input "Cargo Category *" at bounding box center [886, 221] width 308 height 20
click at [772, 376] on div "General Cargo/Hazardous Material" at bounding box center [889, 373] width 315 height 20
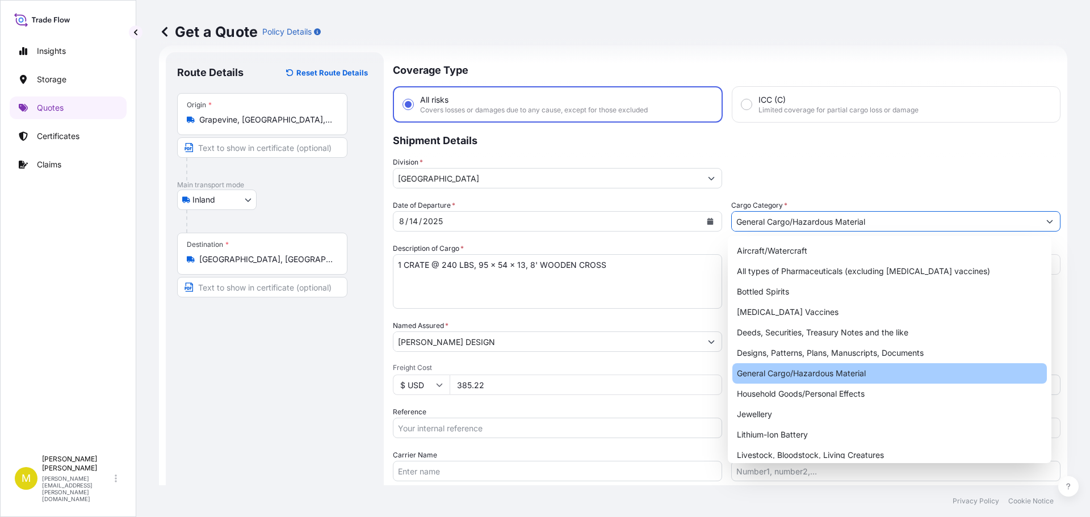
type input "General Cargo/Hazardous Material"
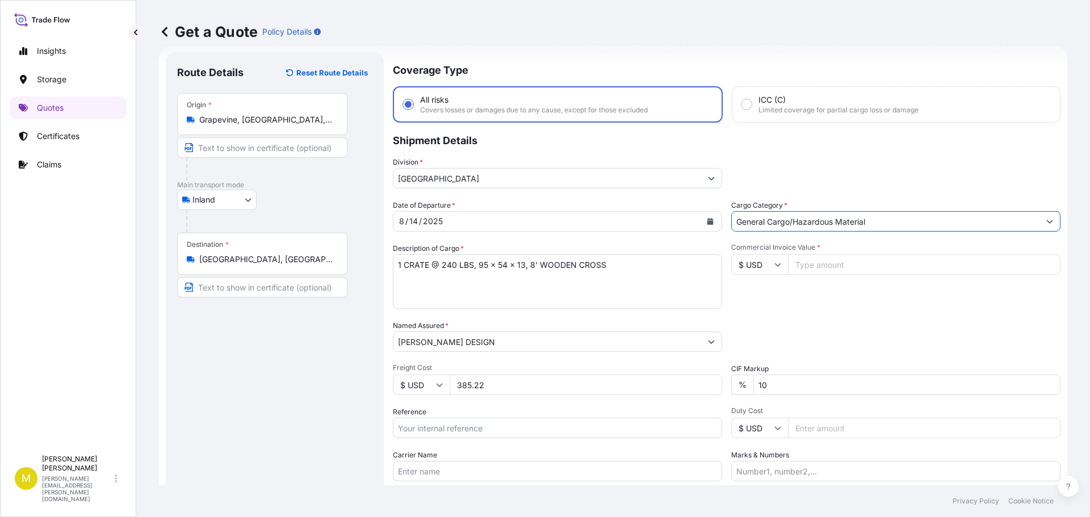
click at [811, 269] on input "Commercial Invoice Value *" at bounding box center [924, 264] width 273 height 20
type input "1275"
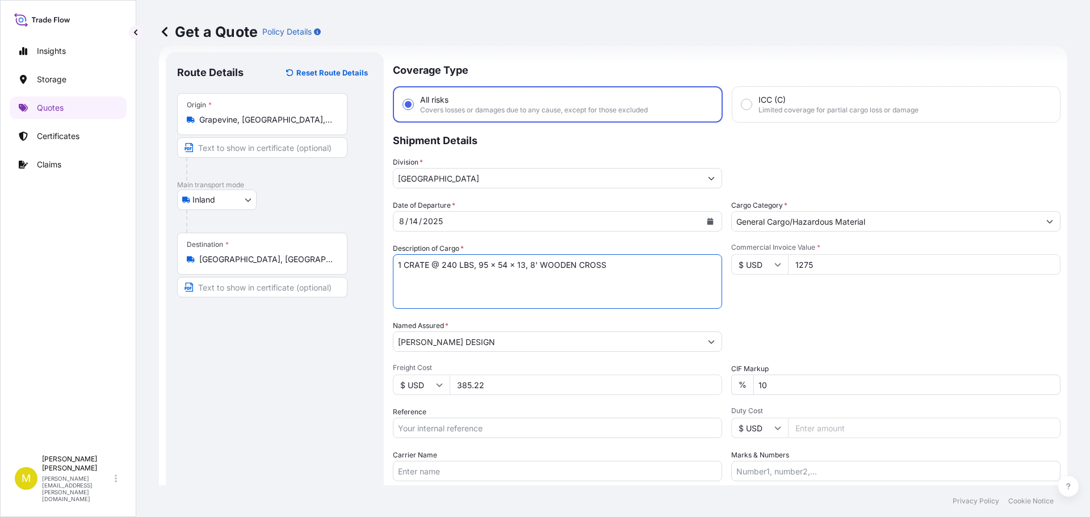
click at [532, 264] on textarea "1 CRATE @ 240 LBS, 95 x 54 x 13, 8' WOODEN CROSS" at bounding box center [557, 281] width 329 height 55
click at [455, 266] on textarea "1 CRATE @ 240 LBS, 95 x 54 x 13, 5' WOODEN CROSS" at bounding box center [557, 281] width 329 height 55
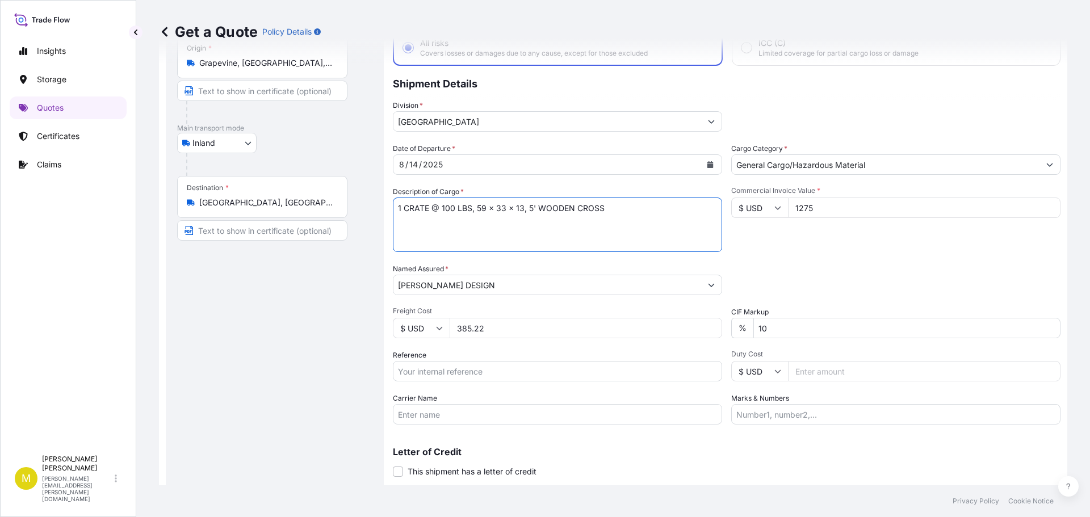
type textarea "1 CRATE @ 100 LBS, 59 x 33 x 13, 5' WOODEN CROSS"
click at [483, 371] on input "Reference" at bounding box center [557, 371] width 329 height 20
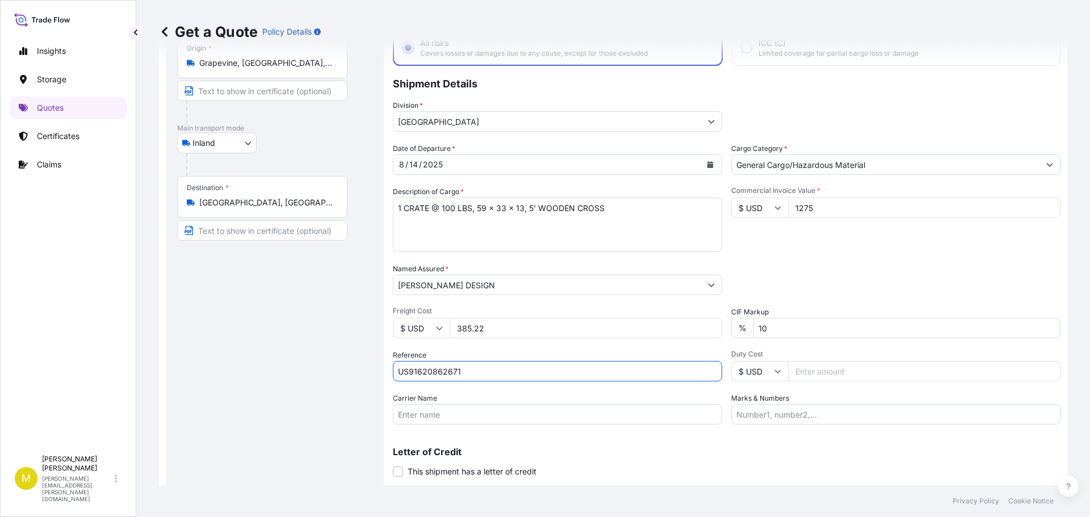
type input "US91620862671"
click at [451, 413] on input "Carrier Name" at bounding box center [557, 414] width 329 height 20
click at [478, 413] on input "[PERSON_NAME] - PRO# 184-8529539" at bounding box center [557, 414] width 329 height 20
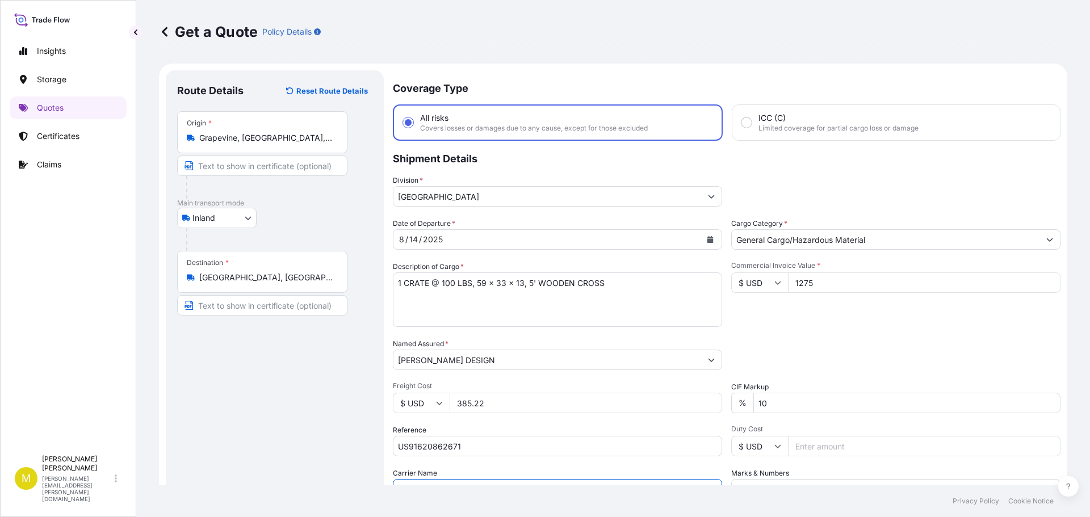
scroll to position [106, 0]
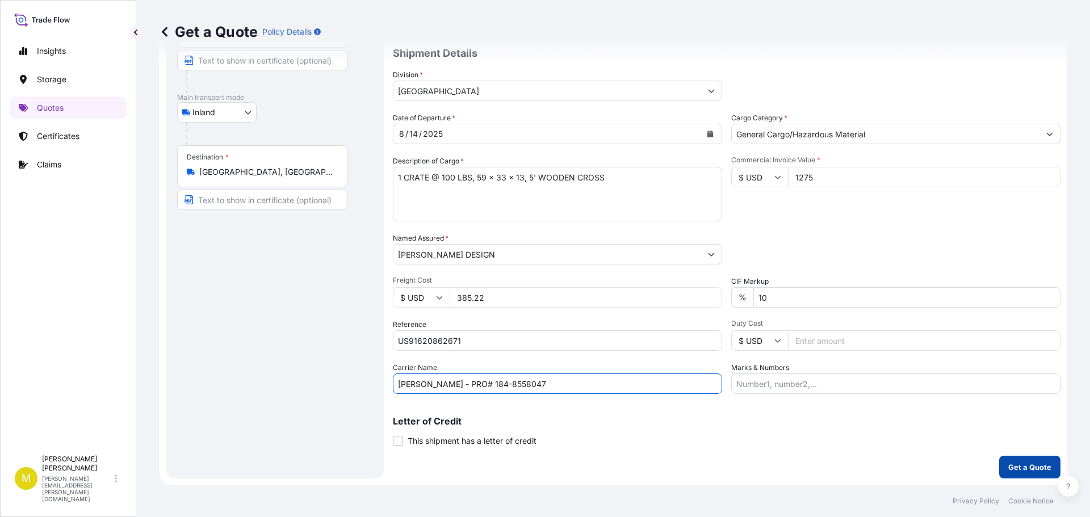
type input "[PERSON_NAME] - PRO# 184-8558047"
click at [1030, 467] on p "Get a Quote" at bounding box center [1029, 467] width 43 height 11
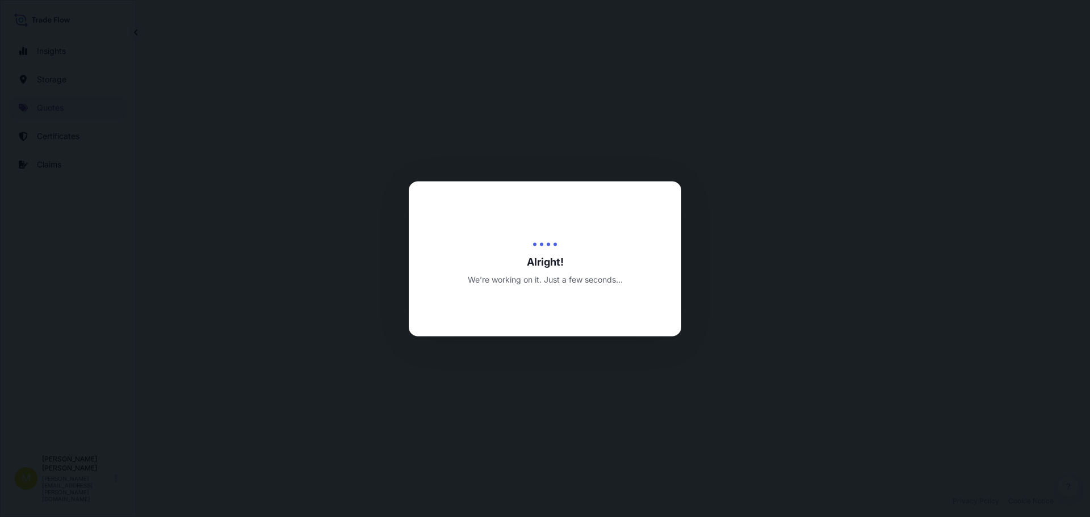
select select "Inland"
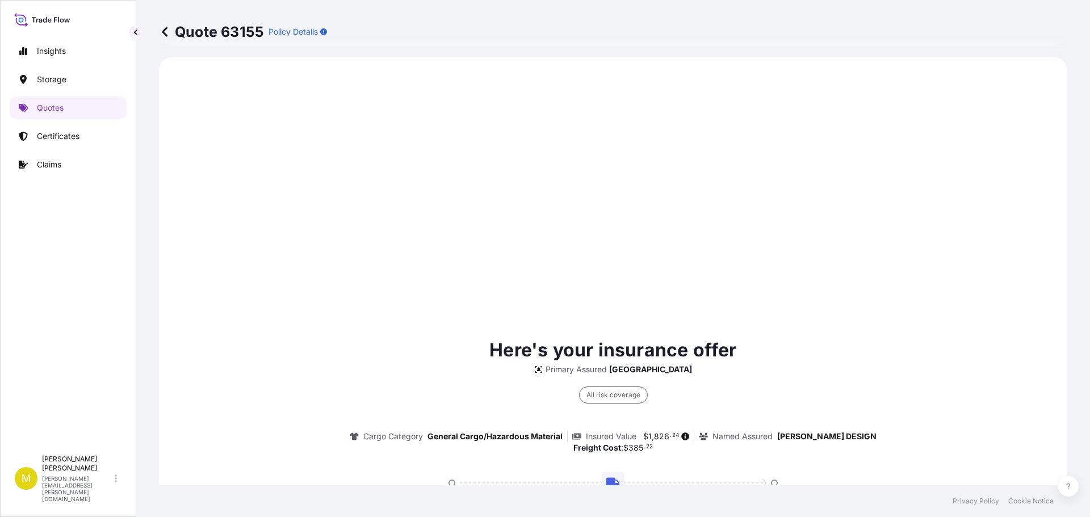
scroll to position [716, 0]
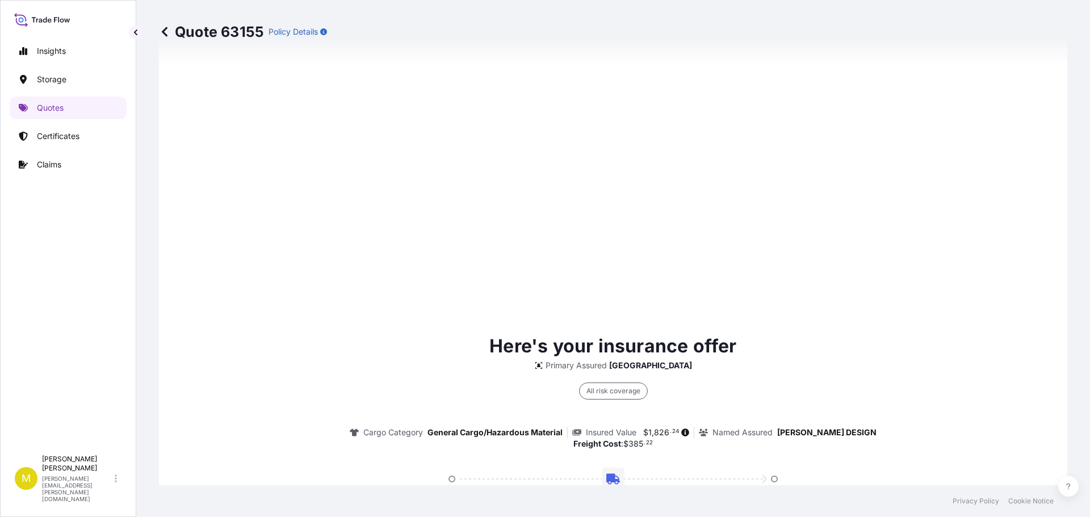
type input "[STREET_ADDRESS]"
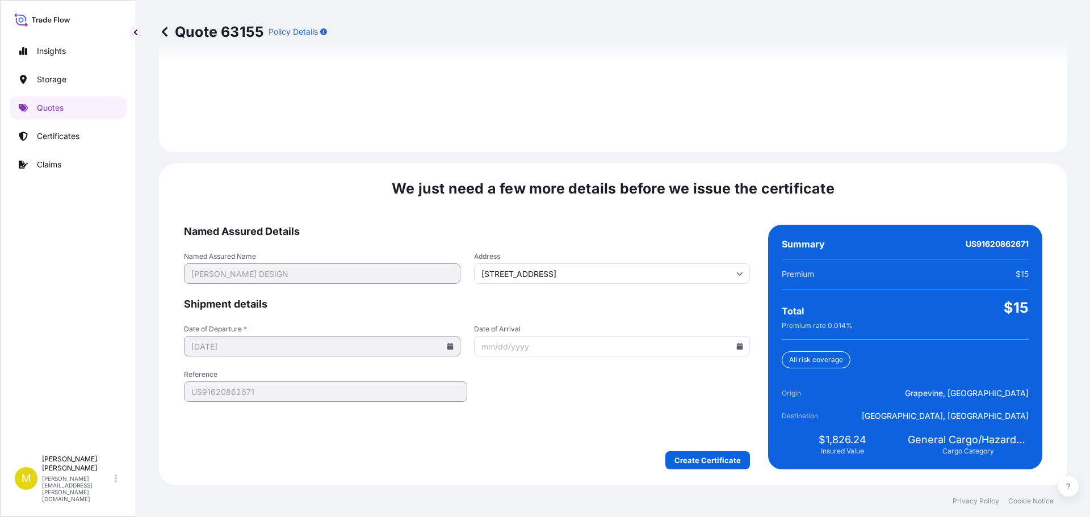
click at [737, 346] on icon at bounding box center [740, 346] width 6 height 7
click at [557, 267] on button "19" at bounding box center [551, 262] width 18 height 18
type input "[DATE]"
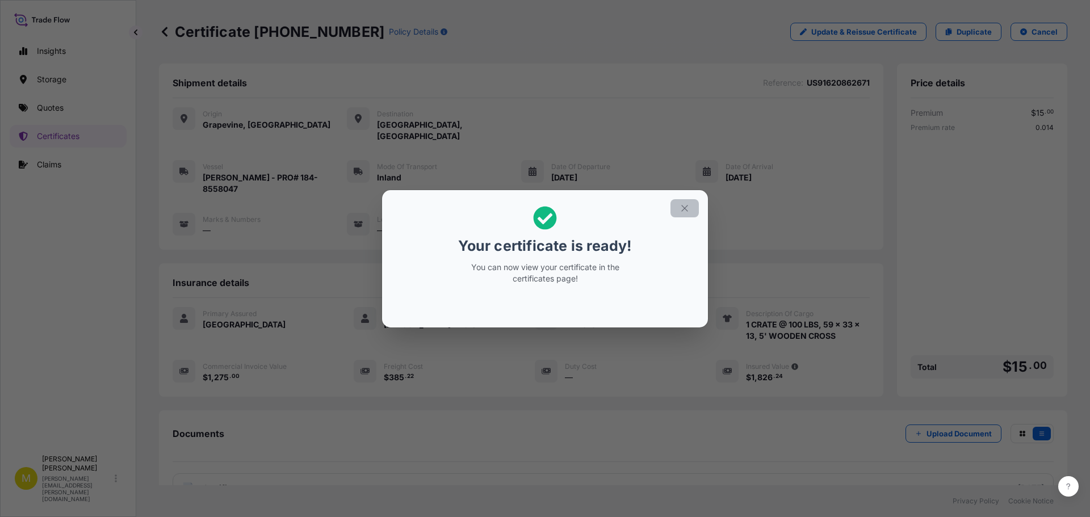
click at [686, 208] on icon "button" at bounding box center [685, 208] width 10 height 10
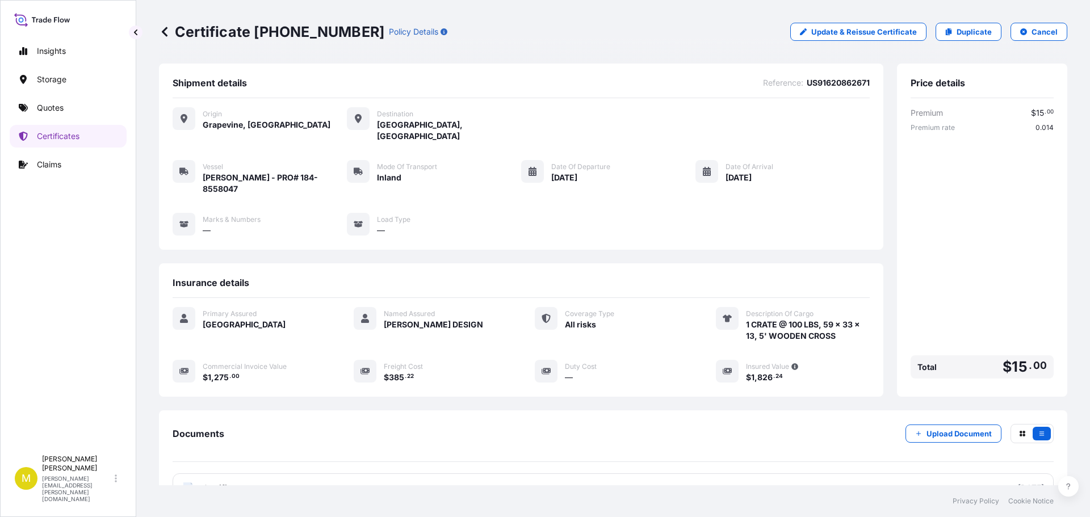
scroll to position [79, 0]
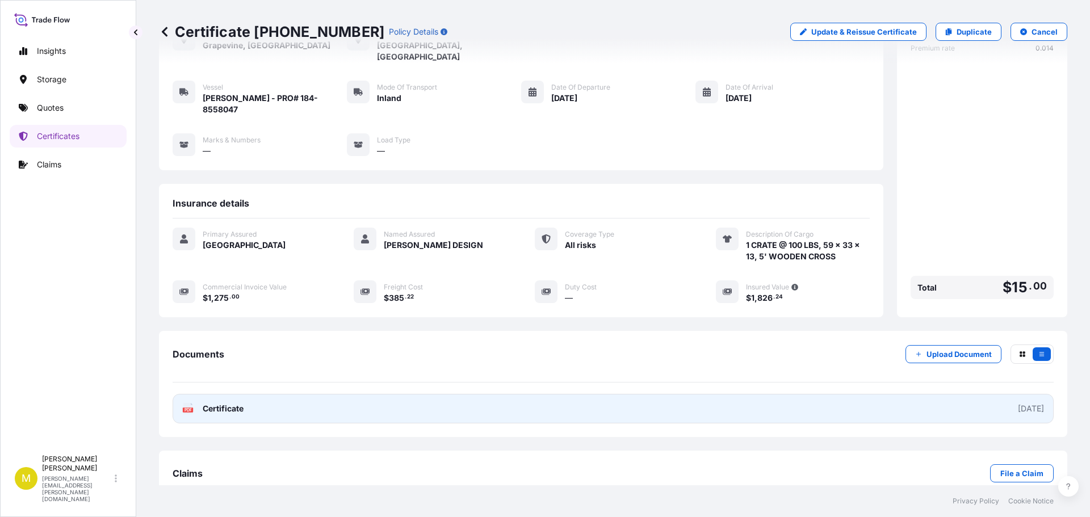
click at [227, 403] on span "Certificate" at bounding box center [223, 408] width 41 height 11
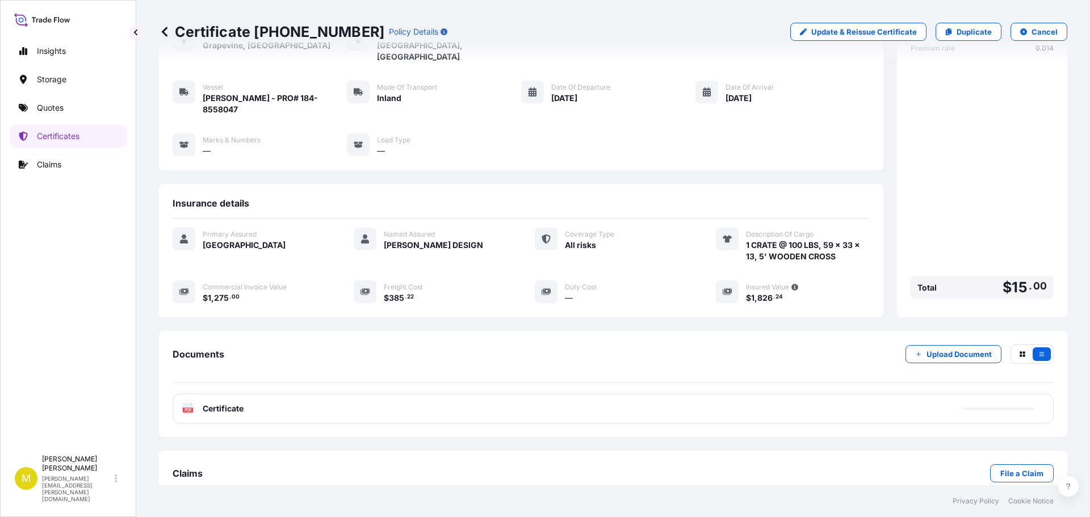
scroll to position [0, 0]
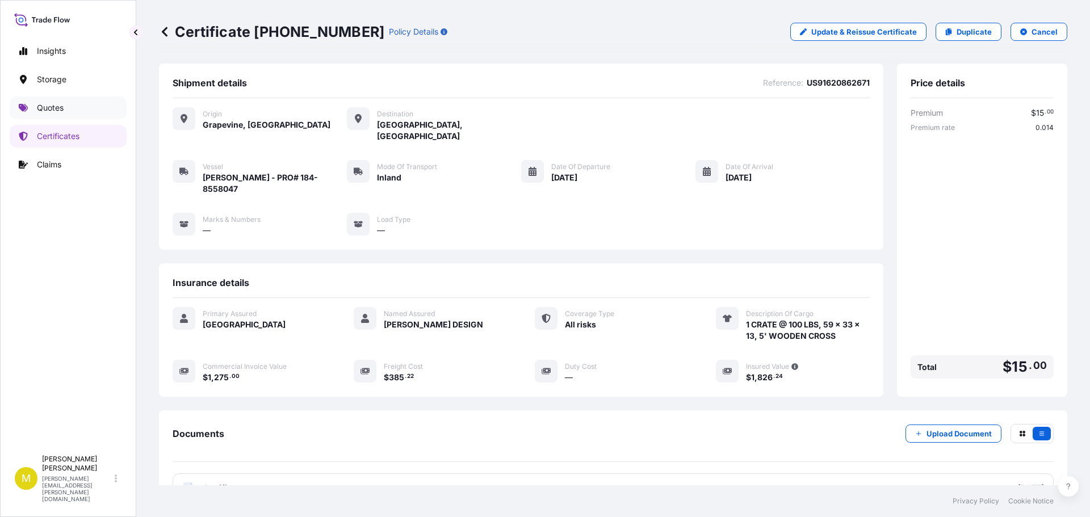
click at [45, 109] on p "Quotes" at bounding box center [50, 107] width 27 height 11
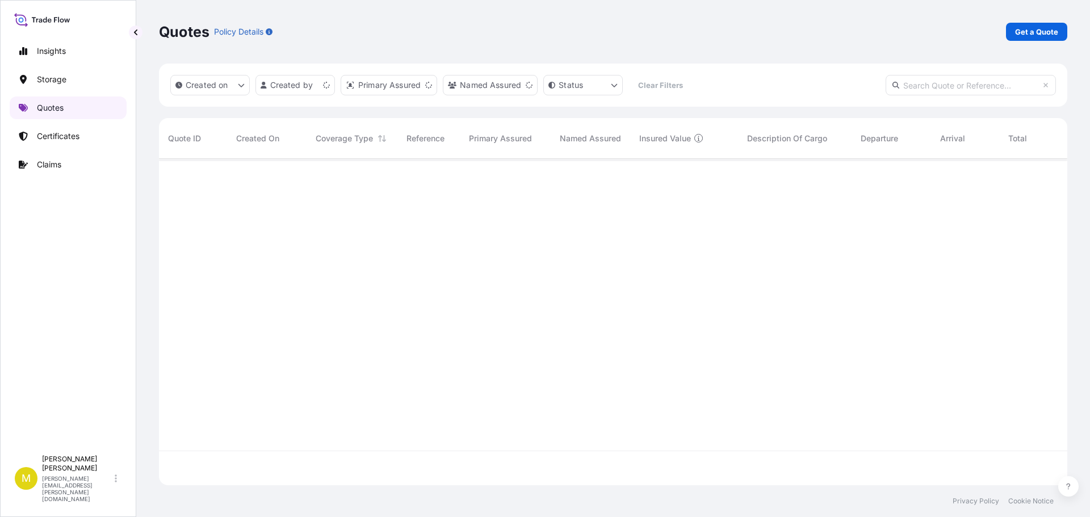
scroll to position [324, 900]
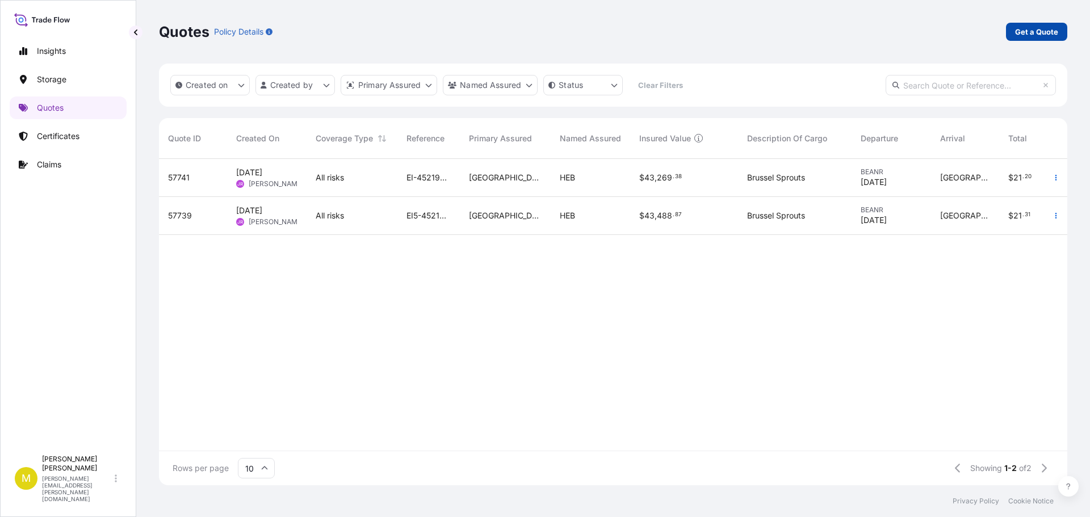
click at [1054, 33] on p "Get a Quote" at bounding box center [1036, 31] width 43 height 11
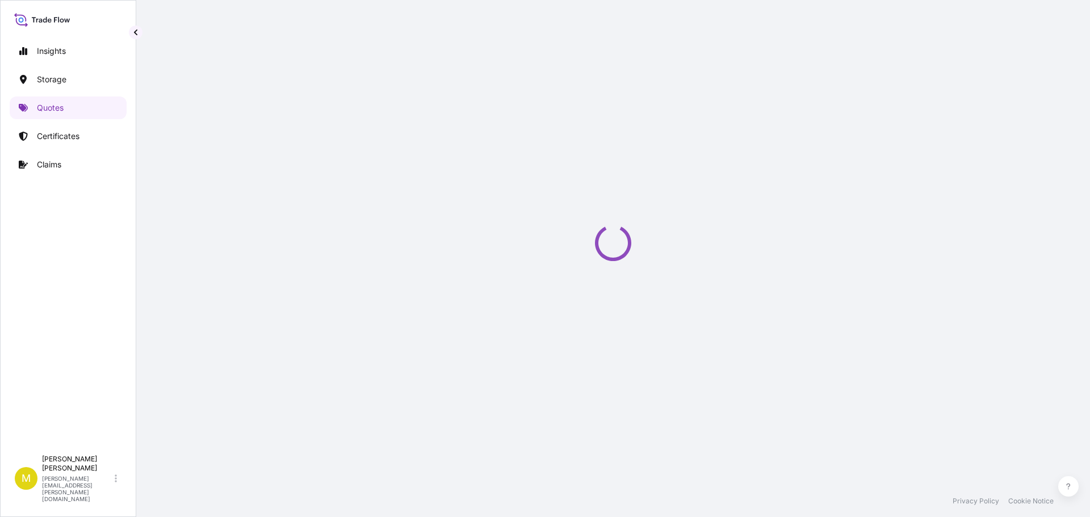
select select "Water"
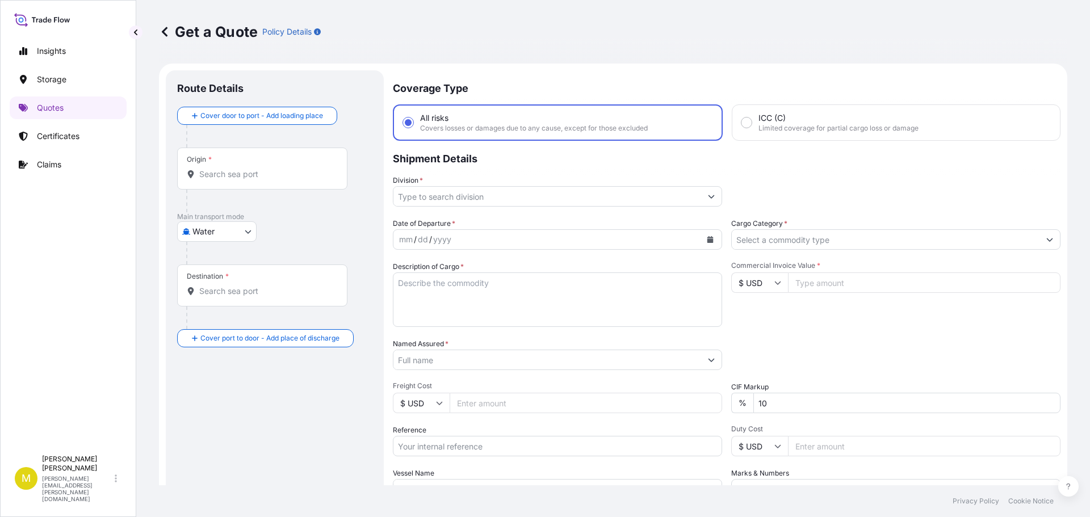
scroll to position [18, 0]
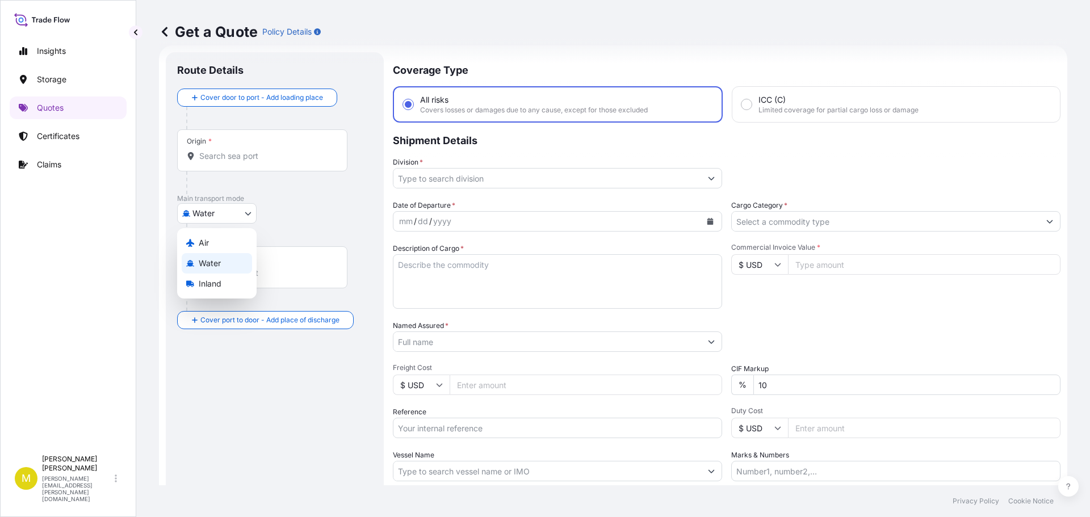
click at [208, 213] on body "Insights Storage Quotes Certificates Claims M [PERSON_NAME] [PERSON_NAME][EMAIL…" at bounding box center [545, 258] width 1090 height 517
click at [214, 285] on span "Inland" at bounding box center [210, 283] width 23 height 11
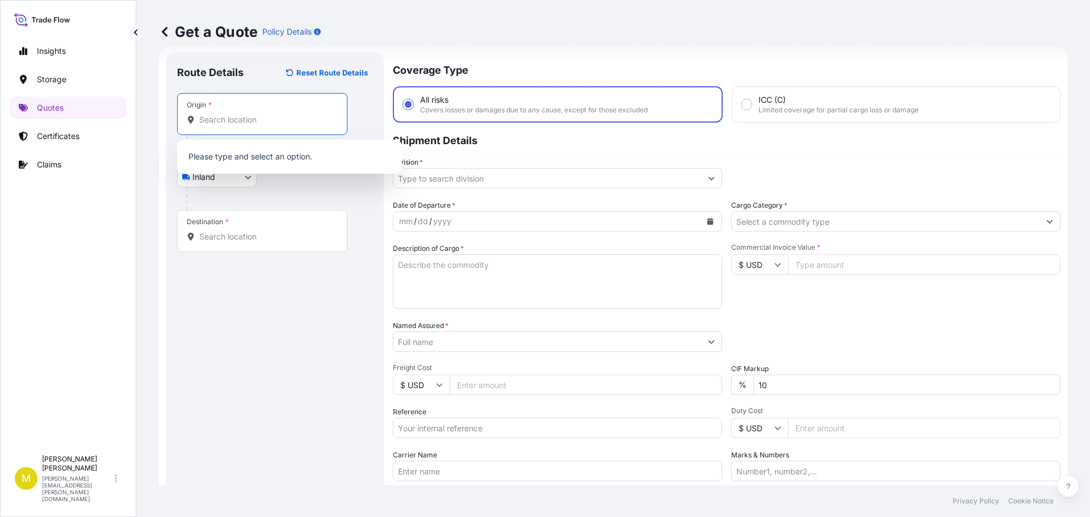
click at [243, 121] on input "Origin *" at bounding box center [266, 119] width 134 height 11
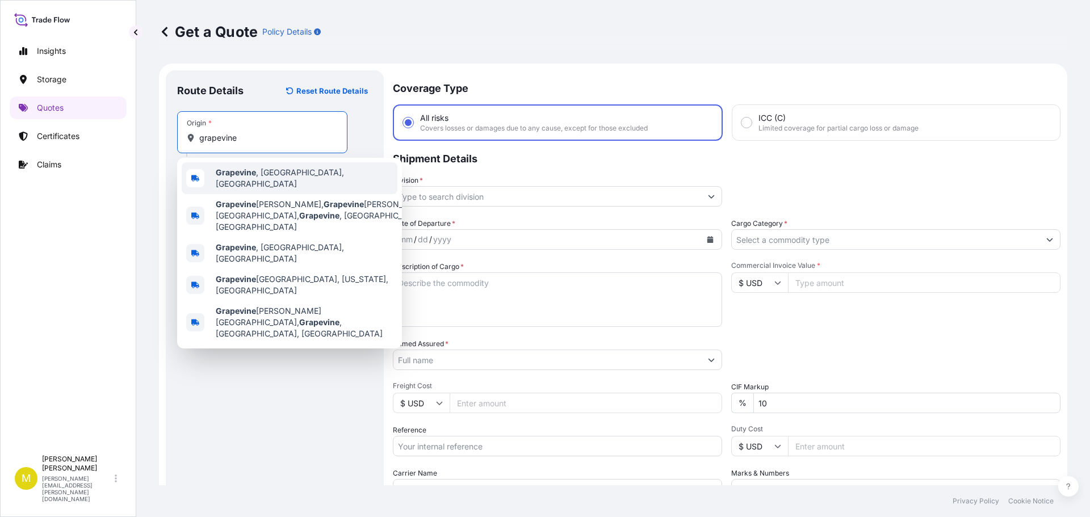
click at [249, 174] on b "Grapevine" at bounding box center [236, 172] width 40 height 10
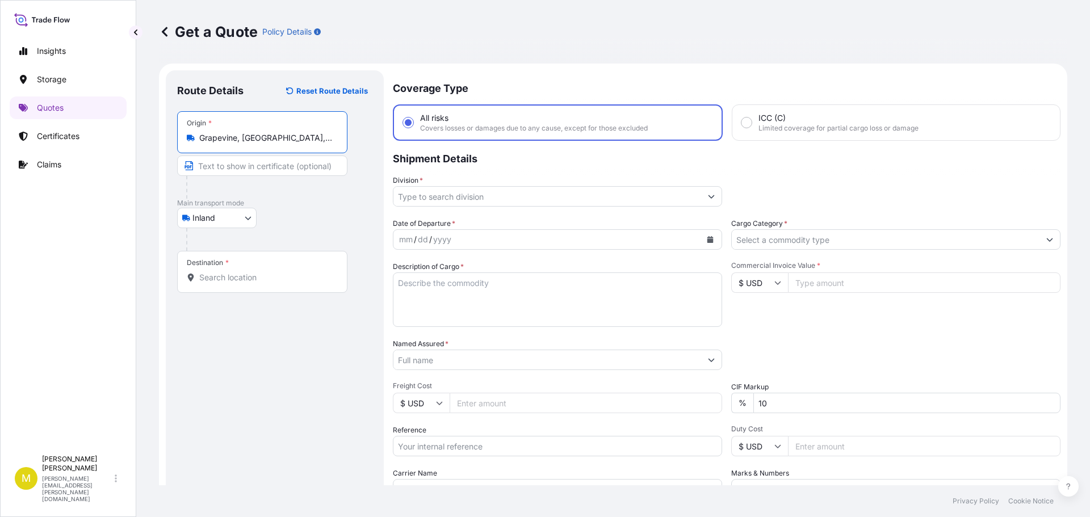
type input "Grapevine, [GEOGRAPHIC_DATA], [GEOGRAPHIC_DATA]"
click at [245, 277] on input "Destination *" at bounding box center [266, 277] width 134 height 11
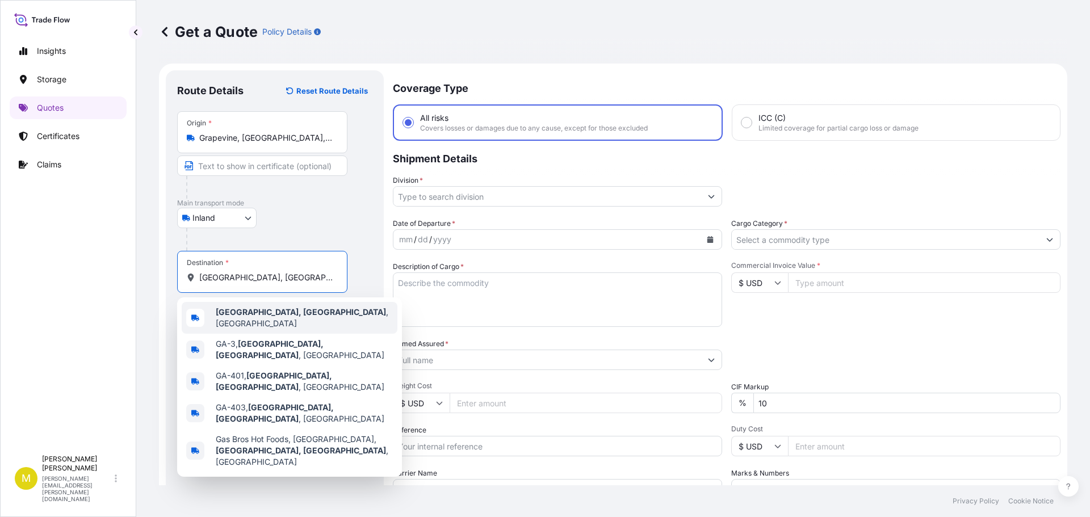
click at [263, 316] on b "[GEOGRAPHIC_DATA], [GEOGRAPHIC_DATA]" at bounding box center [301, 312] width 170 height 10
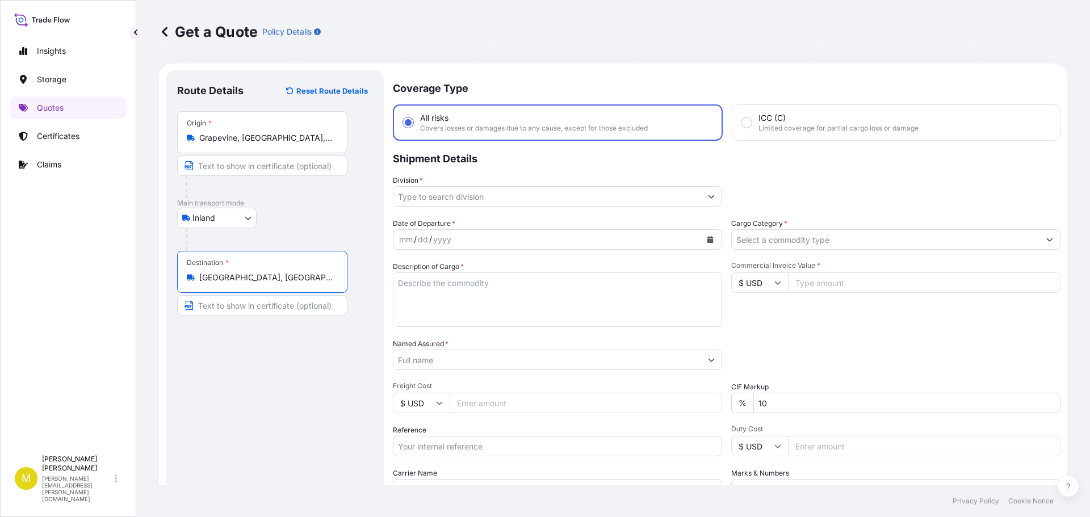
type input "[GEOGRAPHIC_DATA], [GEOGRAPHIC_DATA], [GEOGRAPHIC_DATA]"
click at [468, 197] on input "Division *" at bounding box center [547, 196] width 308 height 20
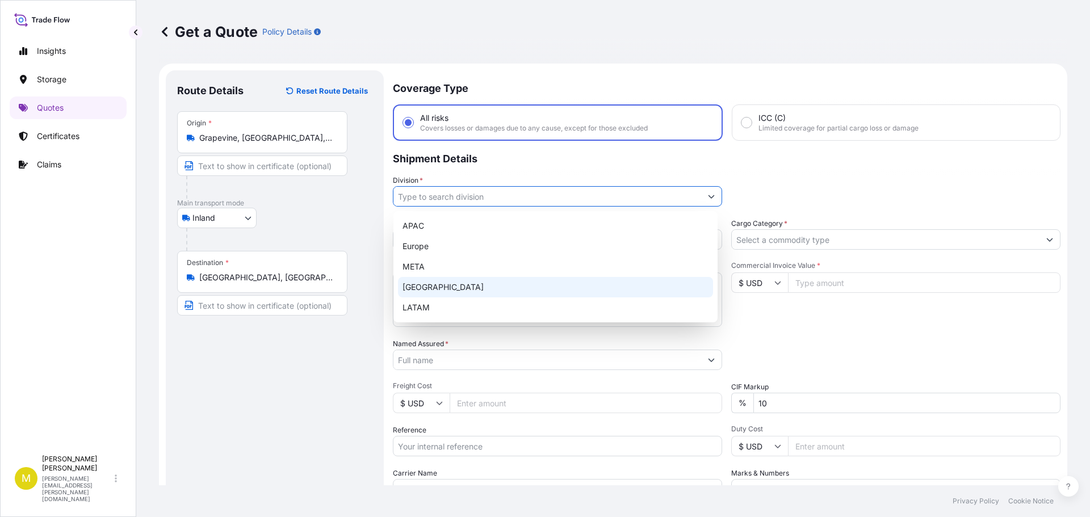
click at [432, 283] on div "[GEOGRAPHIC_DATA]" at bounding box center [555, 287] width 315 height 20
type input "[GEOGRAPHIC_DATA]"
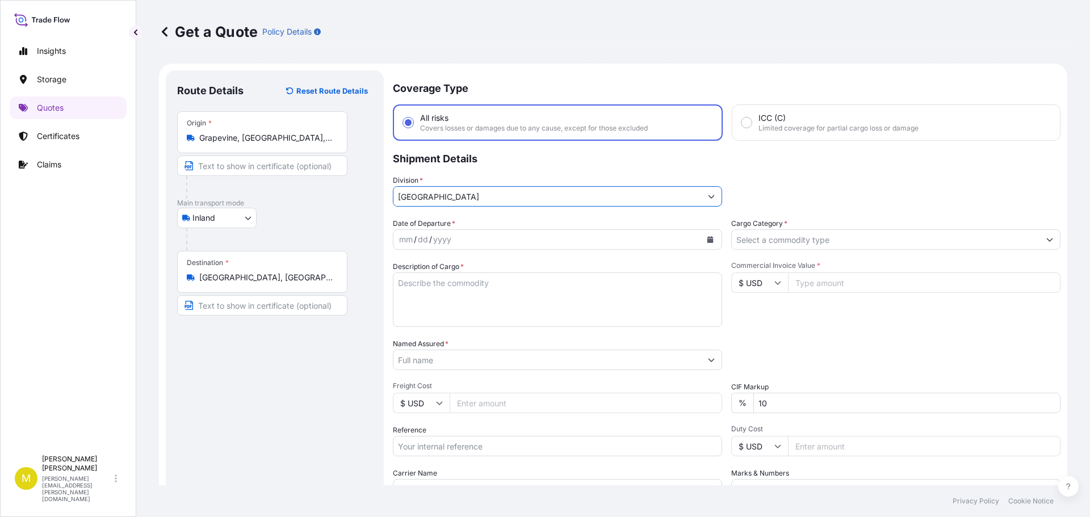
click at [708, 239] on icon "Calendar" at bounding box center [710, 239] width 6 height 7
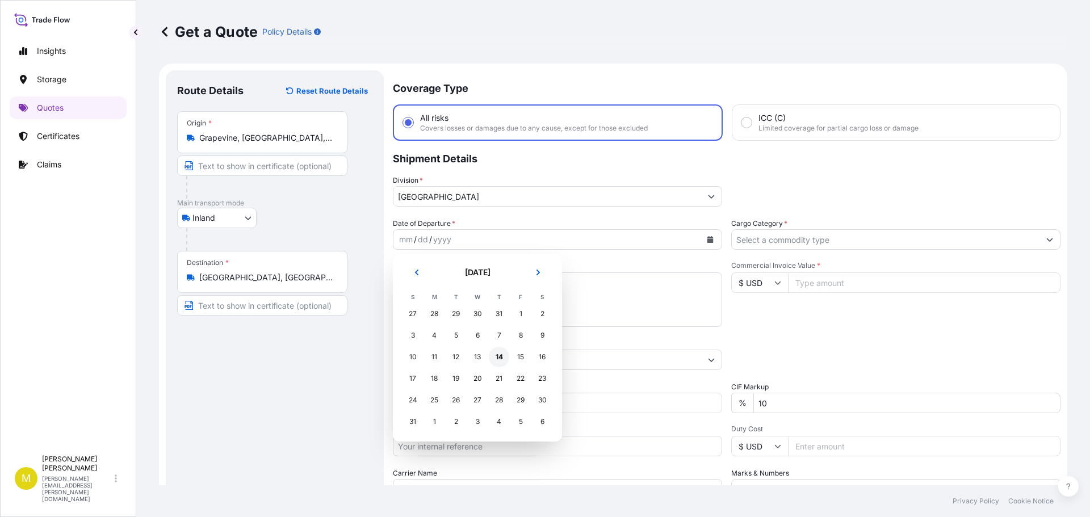
click at [504, 357] on div "14" at bounding box center [499, 357] width 20 height 20
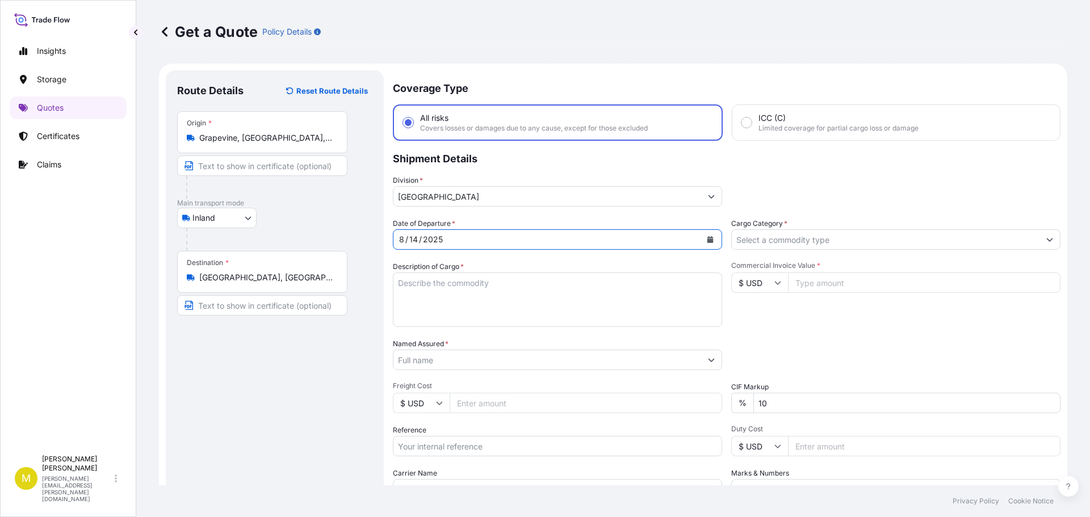
click at [426, 291] on textarea "Description of Cargo *" at bounding box center [557, 300] width 329 height 55
paste textarea "Afternoon [PERSON_NAME] This was delivered to the warehouse and shipped out [DA…"
type textarea "Afternoon [PERSON_NAME] This was delivered to the warehouse and shipped out [DA…"
drag, startPoint x: 552, startPoint y: 320, endPoint x: 410, endPoint y: 235, distance: 166.0
click at [410, 235] on div "Date of Departure * [DATE] Cargo Category * Description of Cargo * Afternoon [P…" at bounding box center [727, 359] width 668 height 282
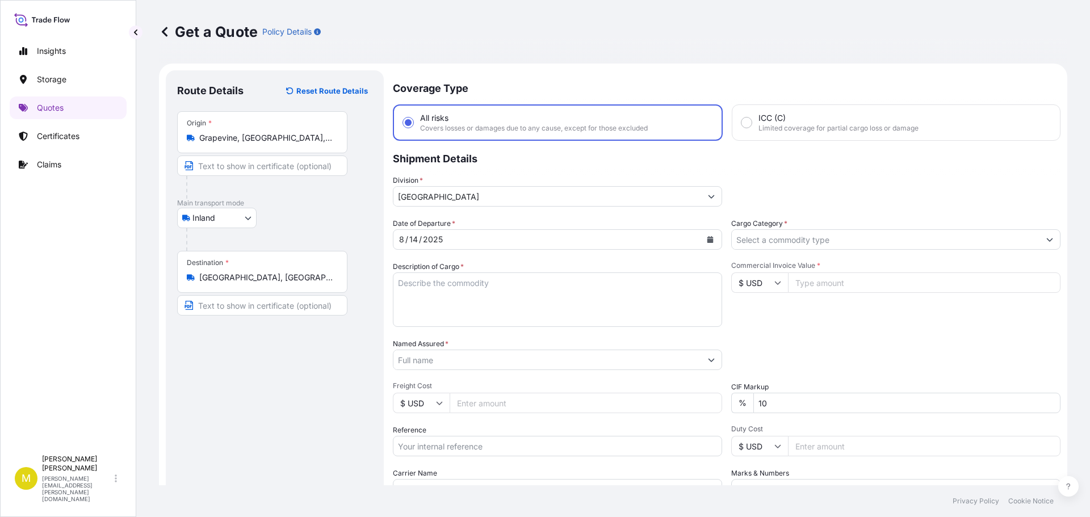
click at [445, 288] on textarea "Description of Cargo *" at bounding box center [557, 300] width 329 height 55
paste textarea "1 CRATE @ 240 LBS, 95 x 54 x 13, 8' WOODEN CROSS"
type textarea "1 CRATE @ 240 LBS, 95 x 54 x 13, 8' WOODEN CROSS"
click at [827, 241] on input "Cargo Category *" at bounding box center [886, 239] width 308 height 20
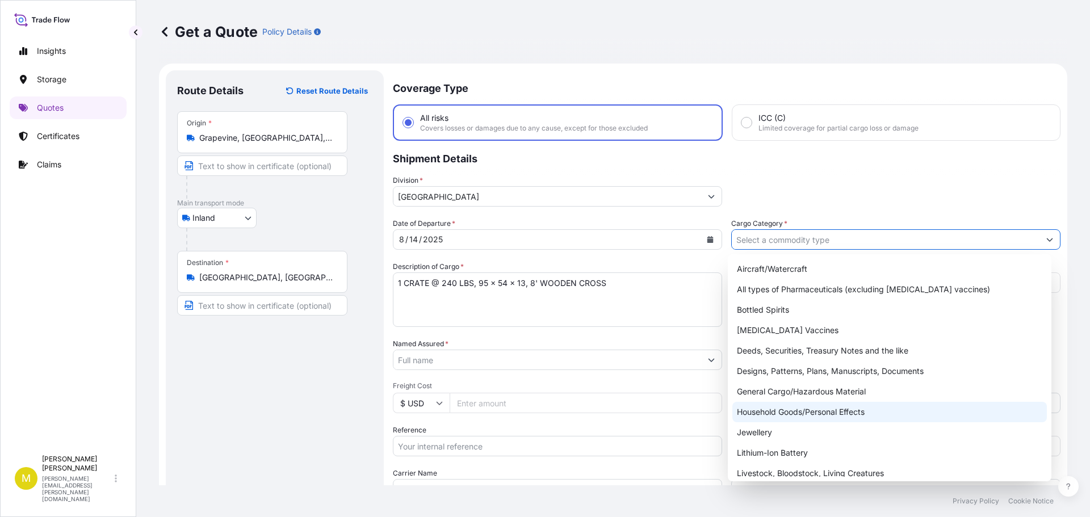
click at [836, 415] on div "Household Goods/Personal Effects" at bounding box center [889, 412] width 315 height 20
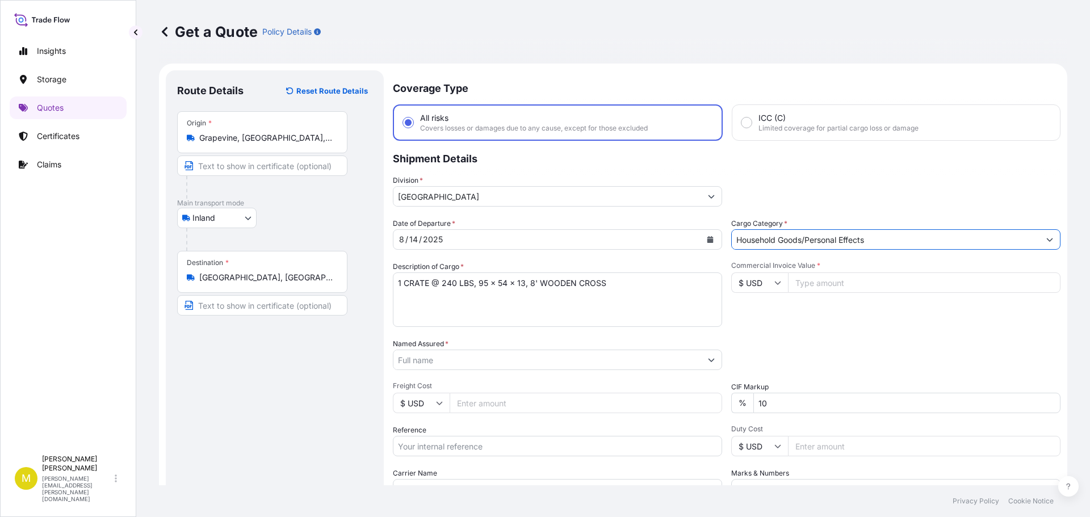
click at [816, 245] on input "Household Goods/Personal Effects" at bounding box center [886, 239] width 308 height 20
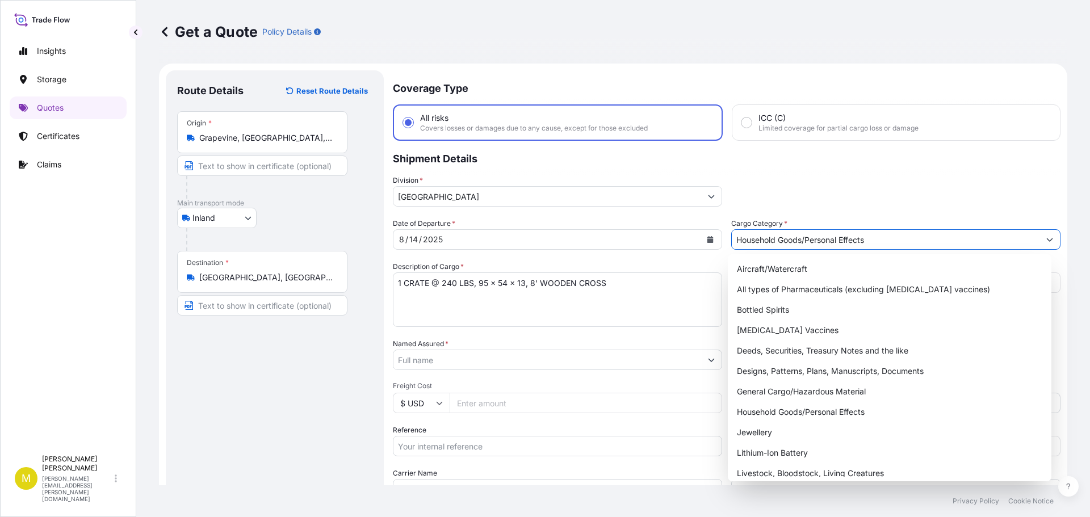
click at [1047, 241] on icon "Show suggestions" at bounding box center [1050, 239] width 6 height 3
click at [861, 396] on div "General Cargo/Hazardous Material" at bounding box center [889, 392] width 315 height 20
type input "General Cargo/Hazardous Material"
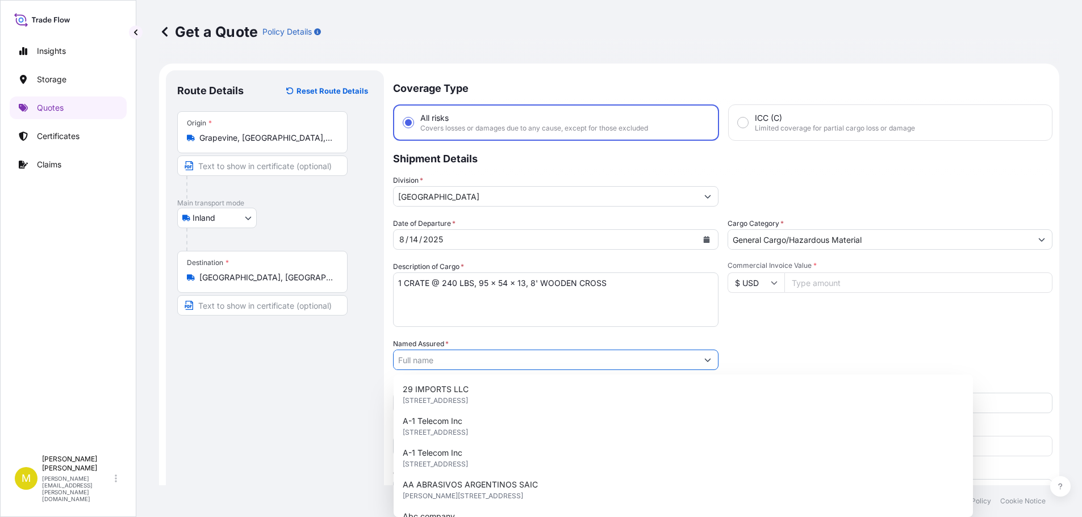
click at [442, 363] on input "Named Assured *" at bounding box center [545, 360] width 304 height 20
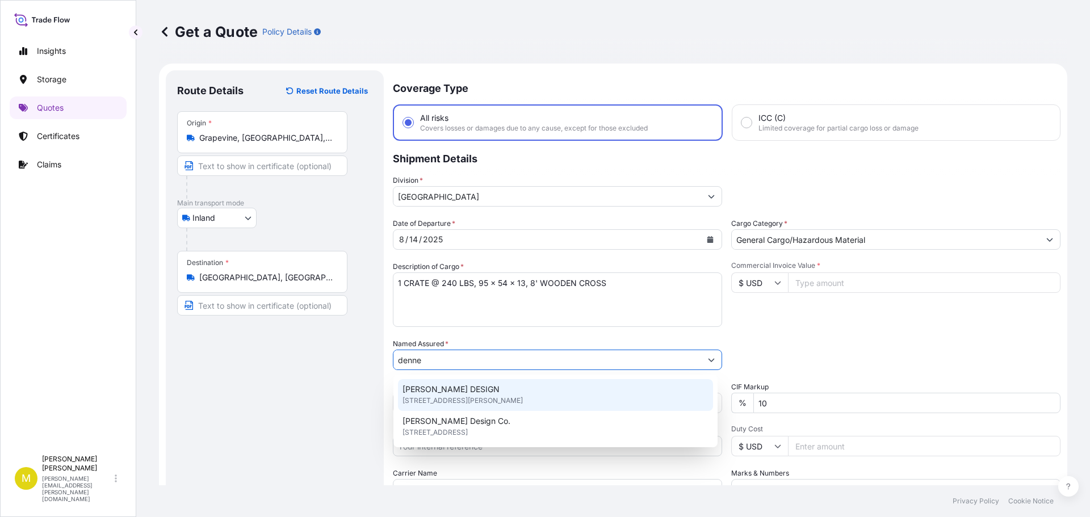
click at [454, 388] on span "[PERSON_NAME] DESIGN" at bounding box center [451, 389] width 97 height 11
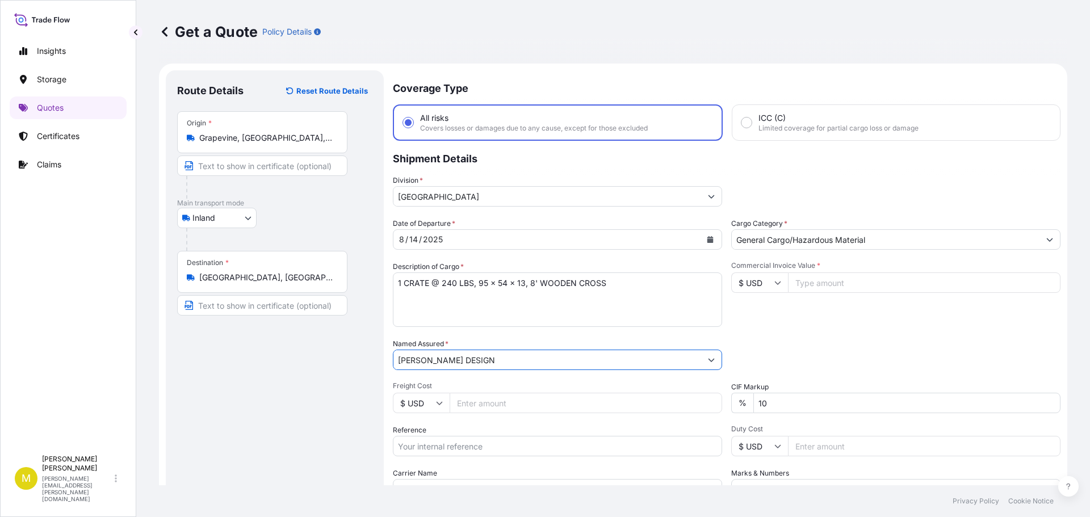
type input "[PERSON_NAME] DESIGN"
click at [470, 400] on input "Freight Cost" at bounding box center [586, 403] width 273 height 20
type input "290.85"
click at [835, 283] on input "Commercial Invoice Value *" at bounding box center [924, 283] width 273 height 20
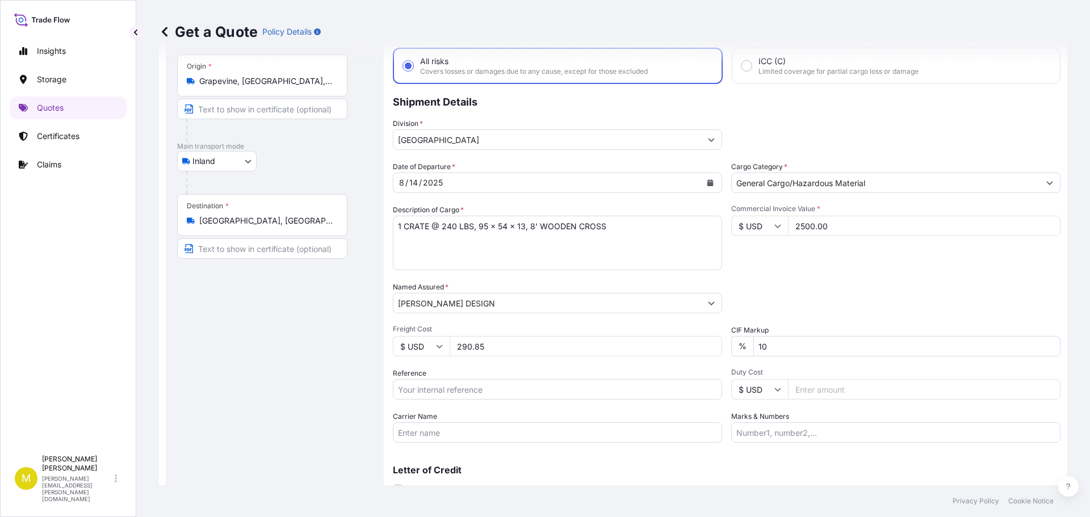
type input "2500.00"
click at [502, 383] on input "Reference" at bounding box center [557, 389] width 329 height 20
type input "US91620862684"
click at [470, 435] on input "Carrier Name" at bounding box center [557, 432] width 329 height 20
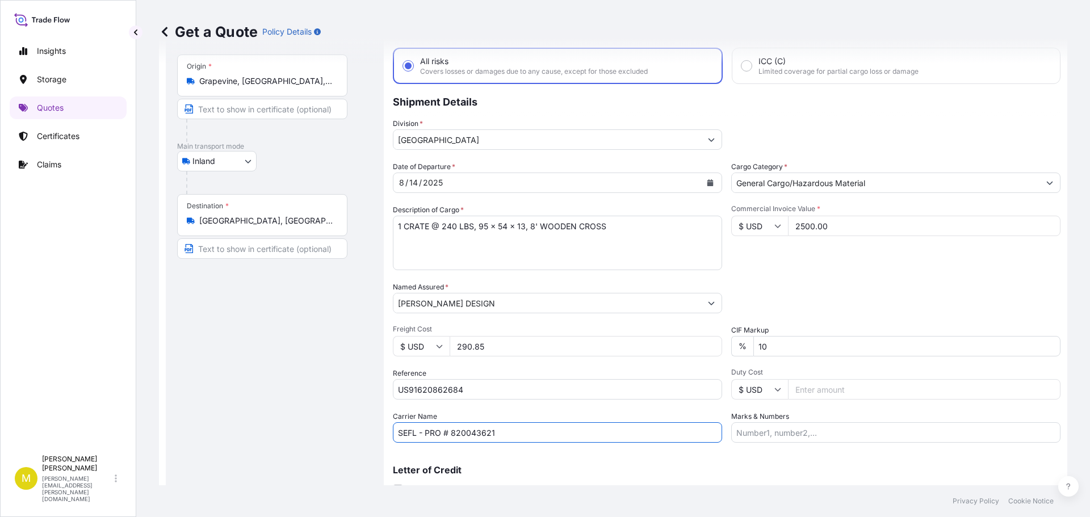
click at [453, 433] on input "SEFL - PRO # 820043621" at bounding box center [557, 432] width 329 height 20
click at [459, 433] on input "SEFL - PRO # 820043621" at bounding box center [557, 432] width 329 height 20
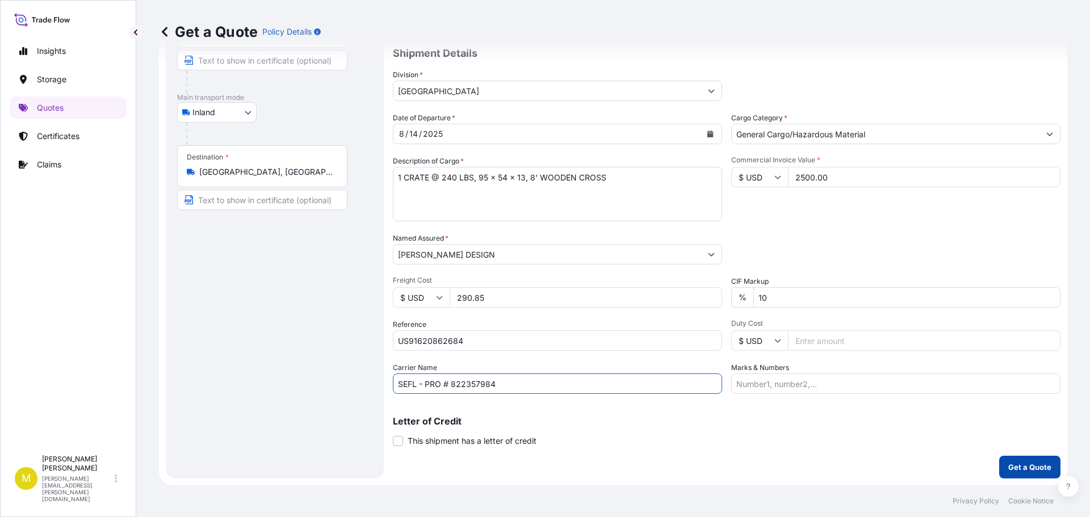
type input "SEFL - PRO # 822357984"
click at [1028, 467] on p "Get a Quote" at bounding box center [1029, 467] width 43 height 11
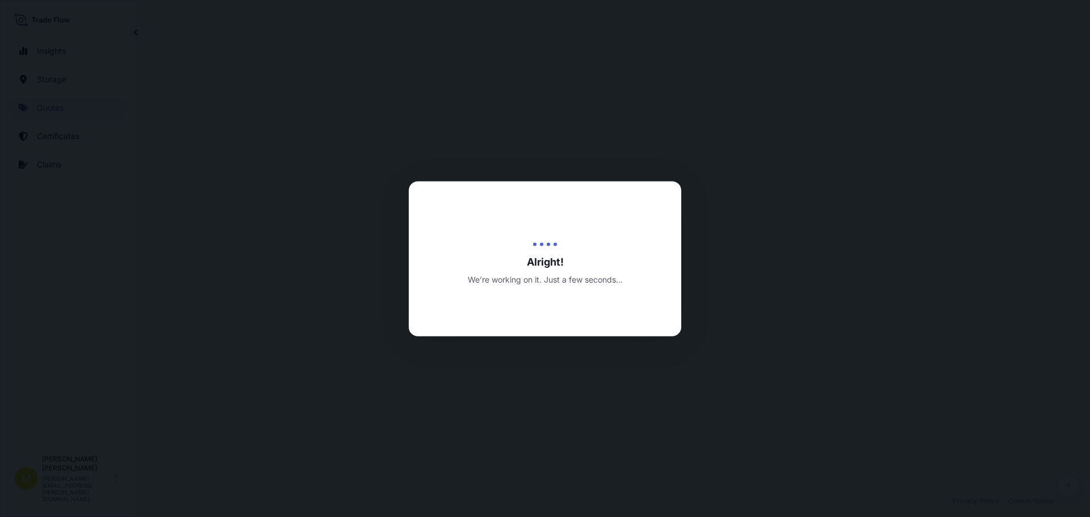
select select "Inland"
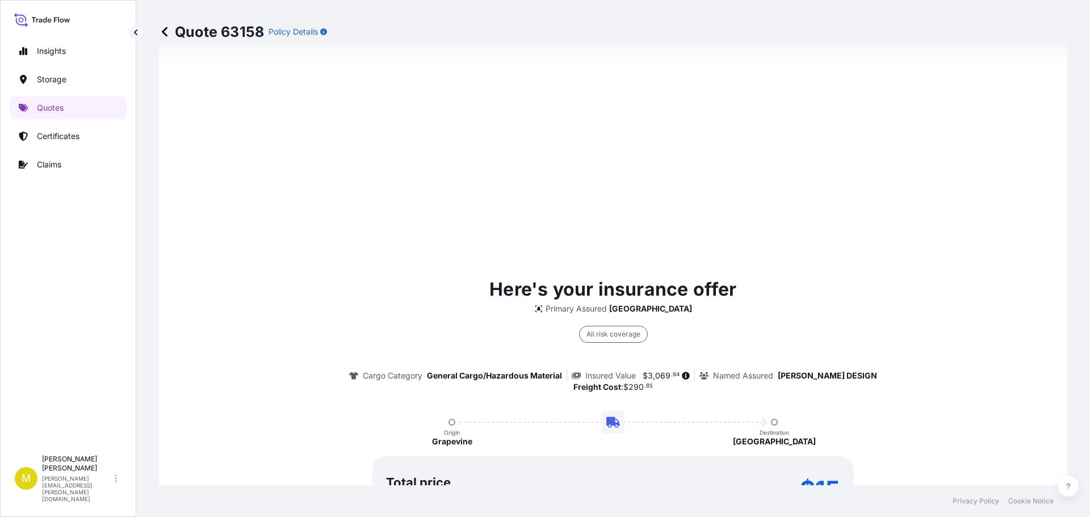
scroll to position [1635, 0]
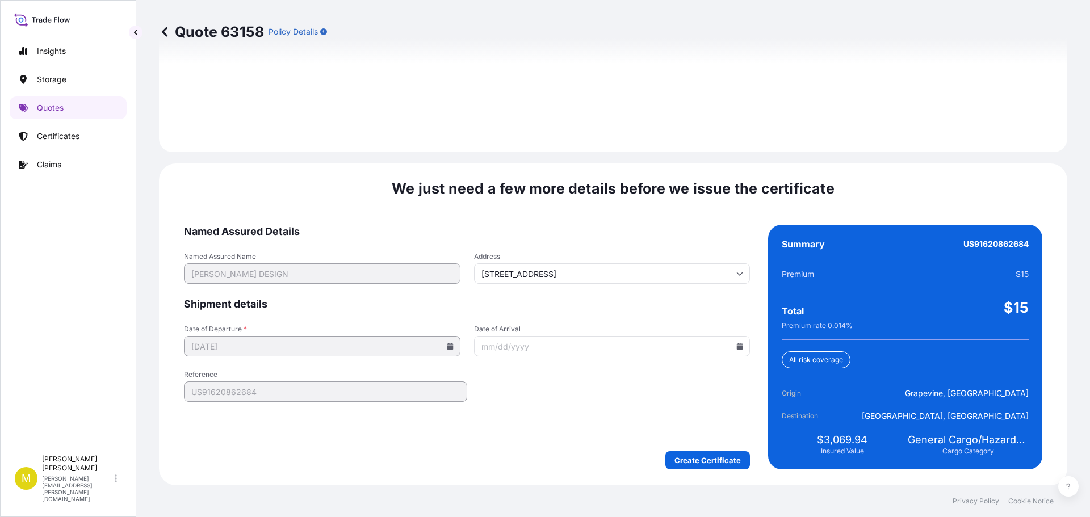
click at [736, 346] on icon at bounding box center [739, 346] width 7 height 7
click at [556, 266] on button "19" at bounding box center [551, 262] width 18 height 18
type input "[DATE]"
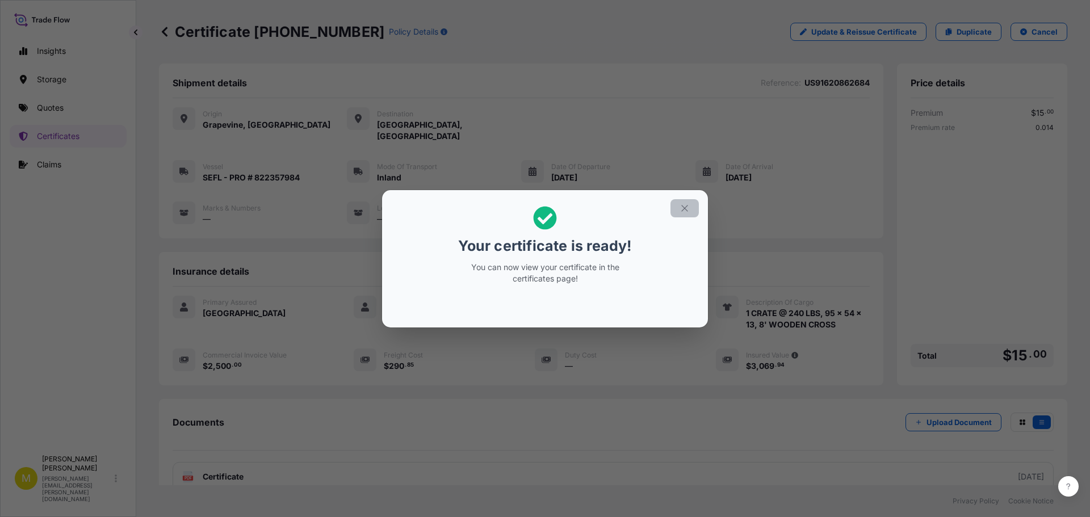
click at [686, 206] on icon "button" at bounding box center [685, 208] width 10 height 10
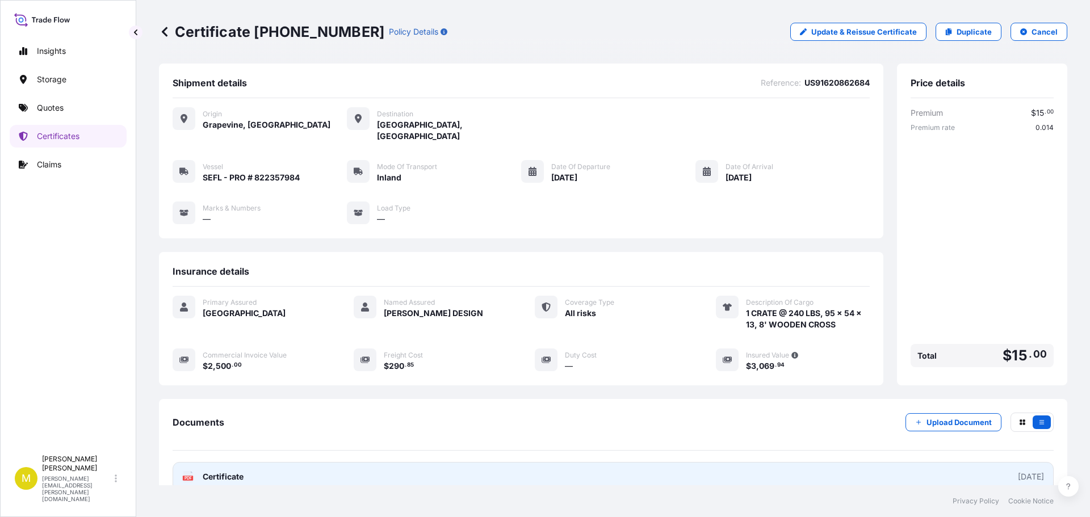
scroll to position [57, 0]
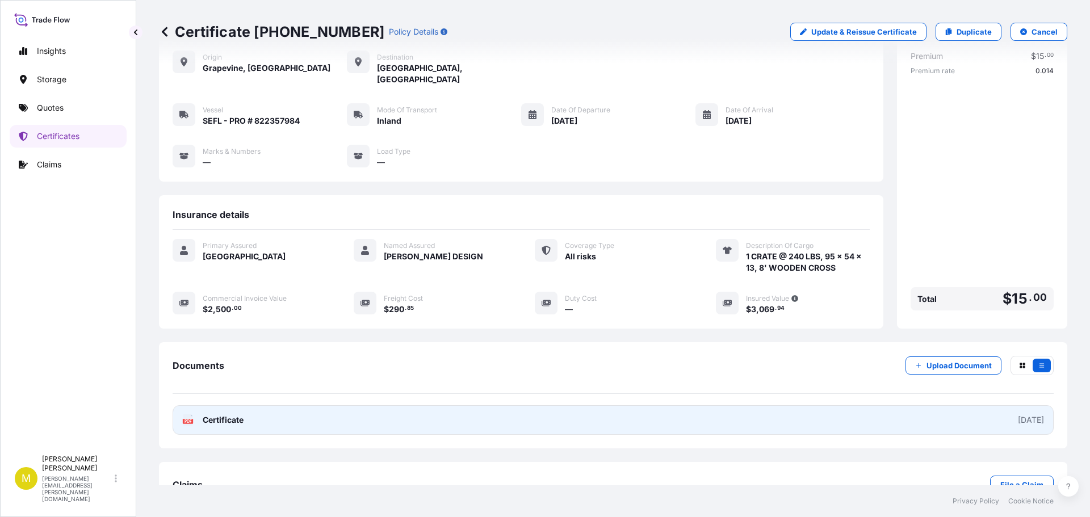
click at [238, 414] on span "Certificate" at bounding box center [223, 419] width 41 height 11
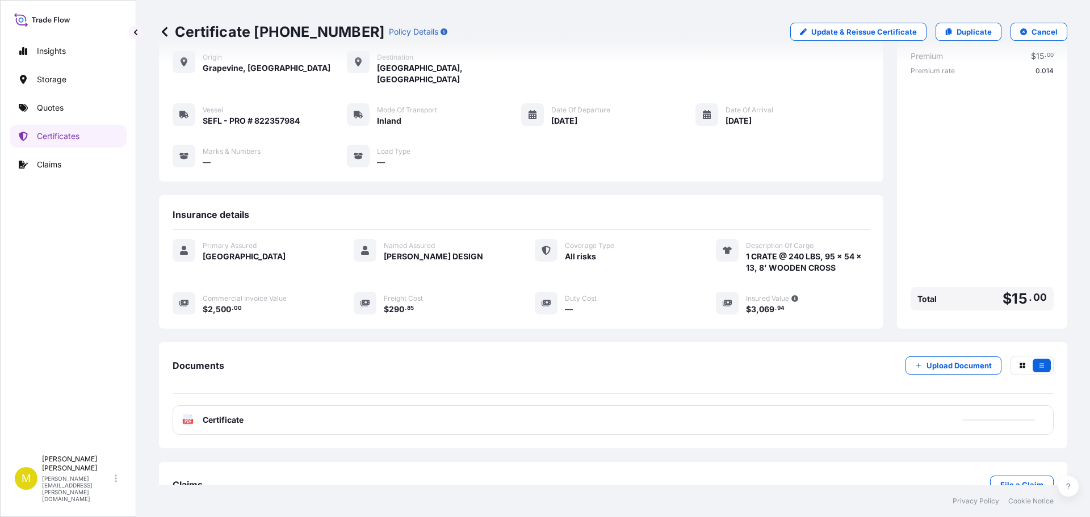
scroll to position [0, 0]
